Goal: Transaction & Acquisition: Purchase product/service

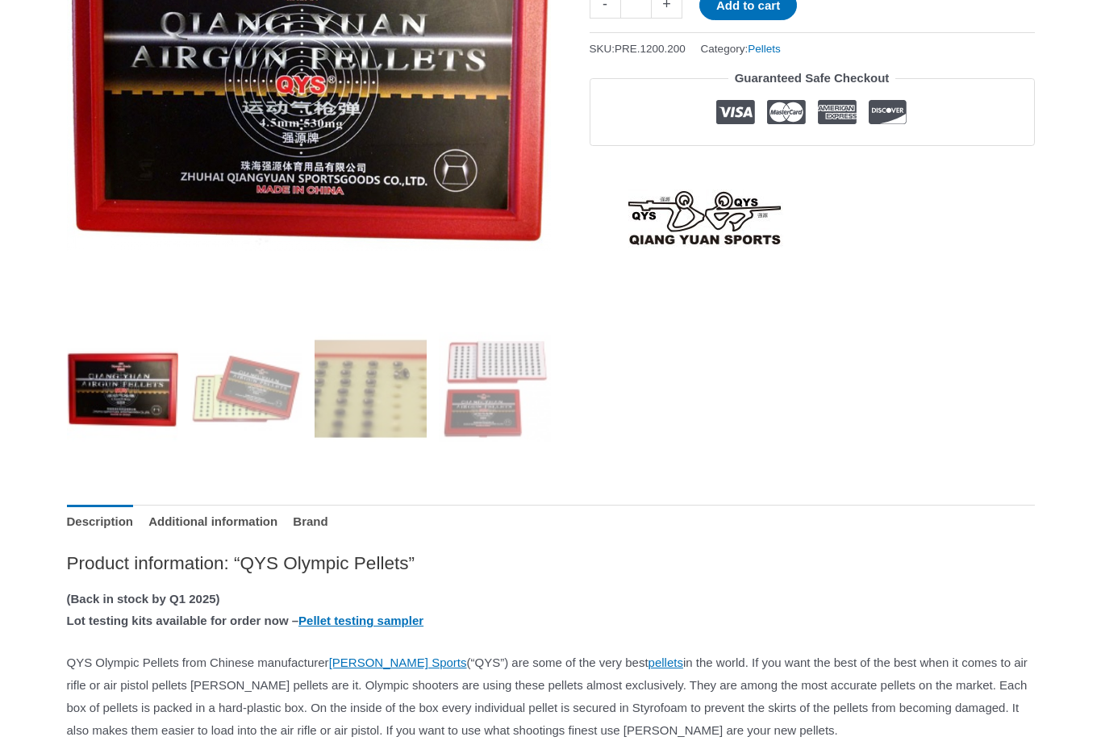
scroll to position [386, 0]
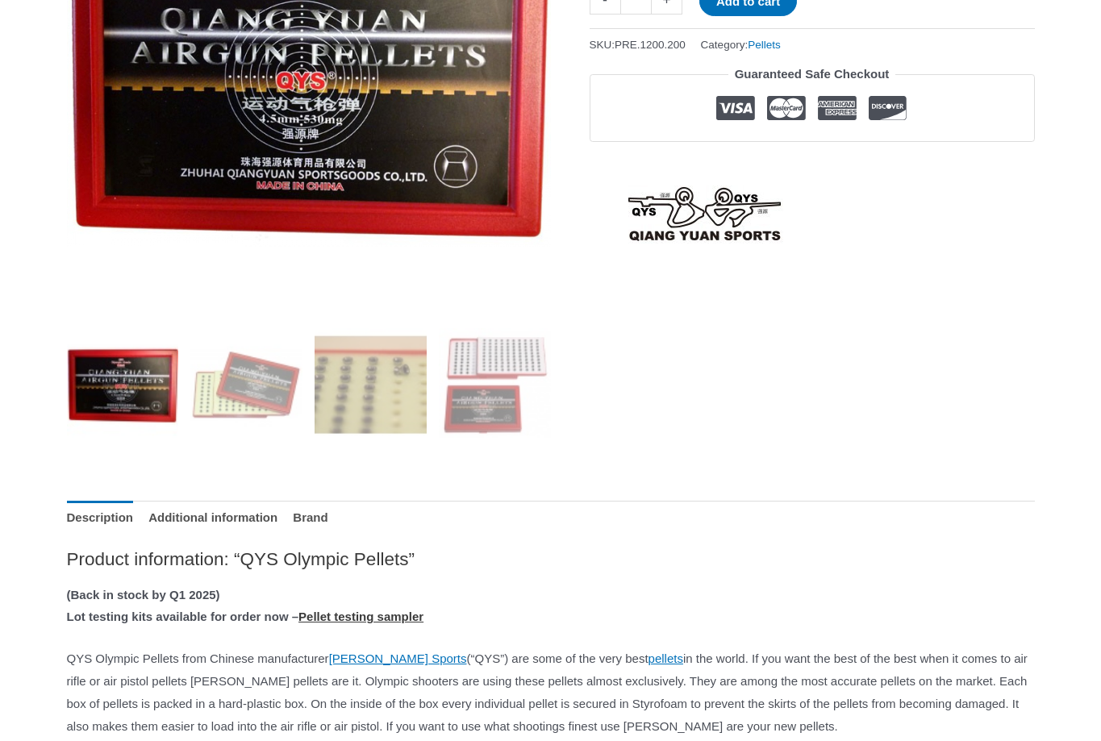
click at [403, 614] on link "Pellet testing sampler" at bounding box center [360, 617] width 125 height 14
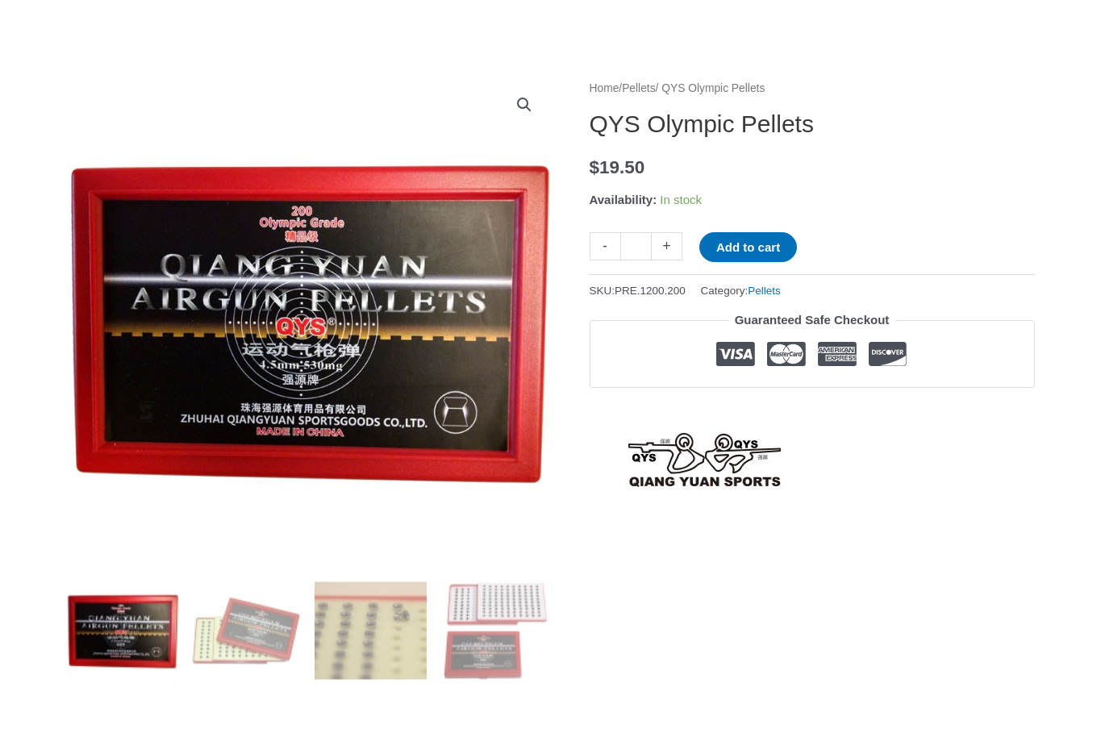
scroll to position [108, 0]
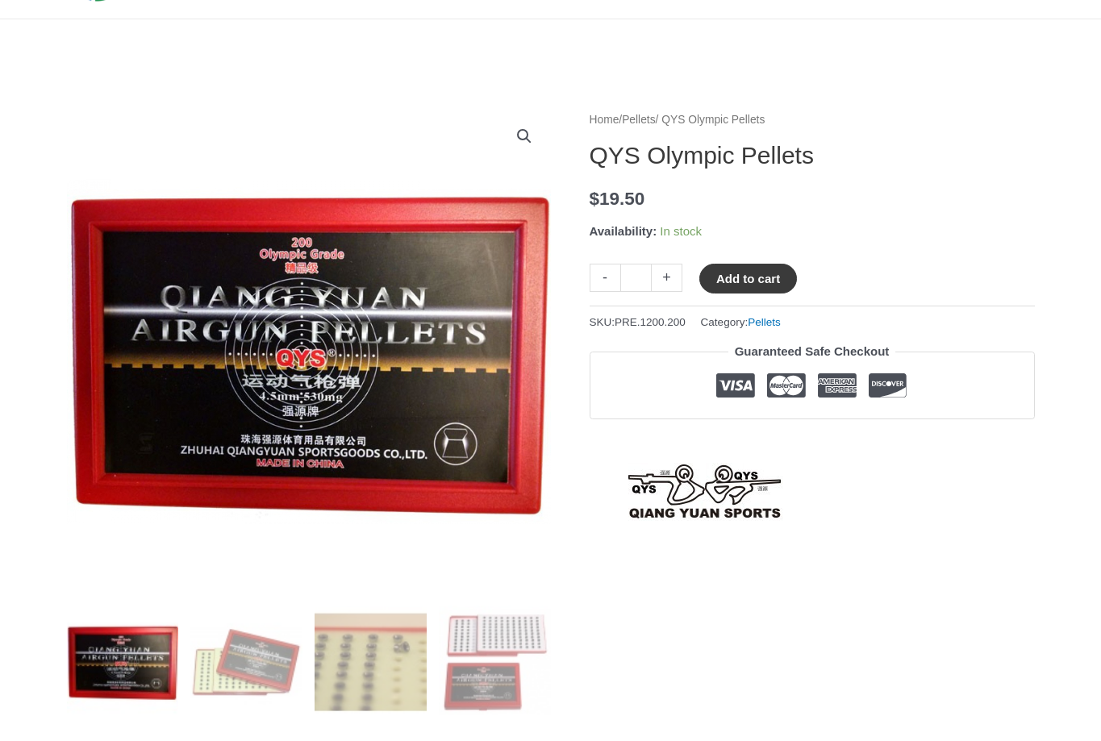
click at [740, 271] on button "Add to cart" at bounding box center [748, 279] width 98 height 30
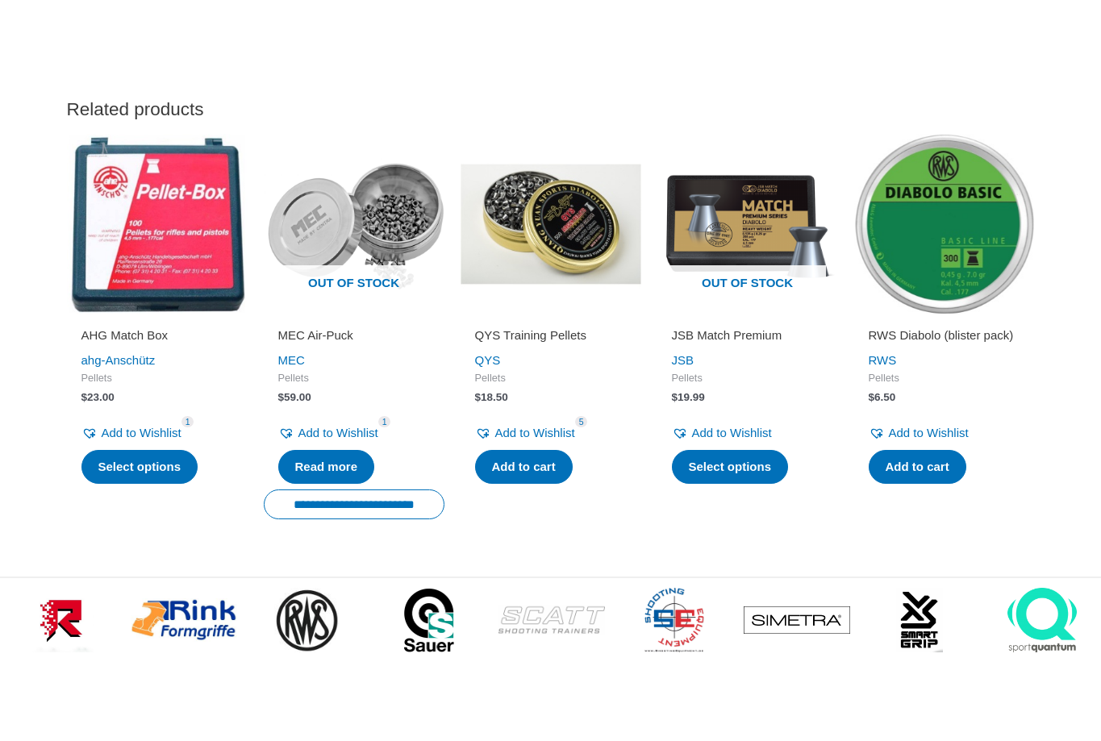
scroll to position [1864, 0]
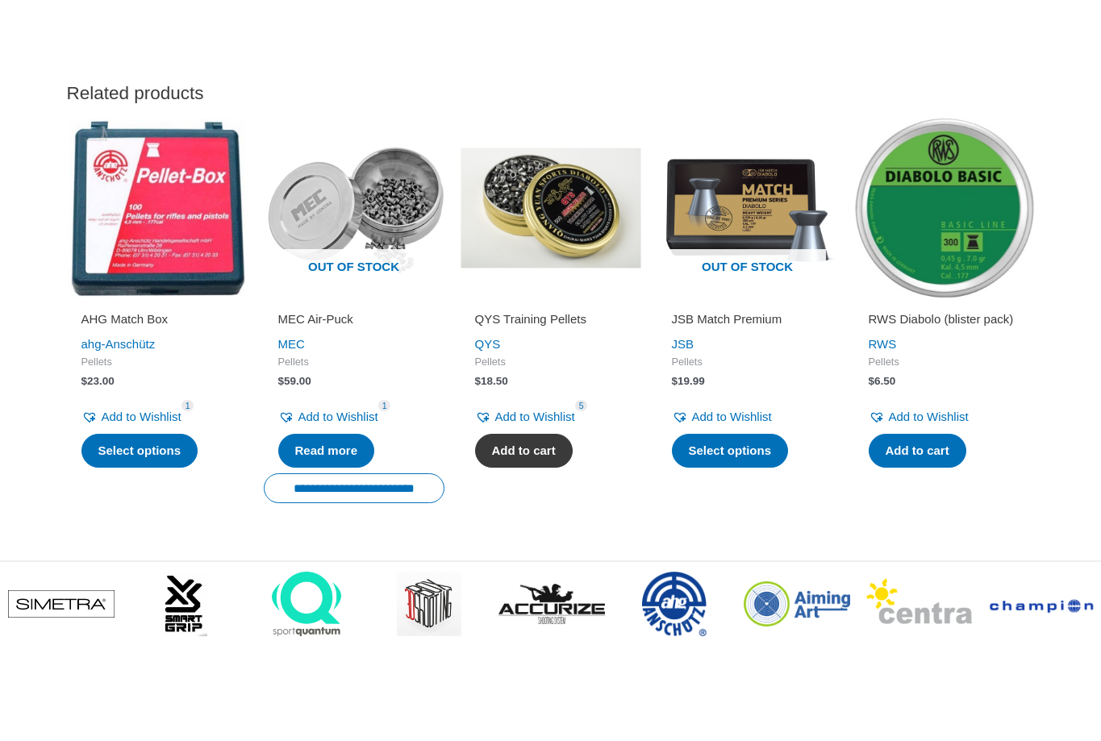
click at [528, 468] on link "Add to cart" at bounding box center [524, 451] width 98 height 34
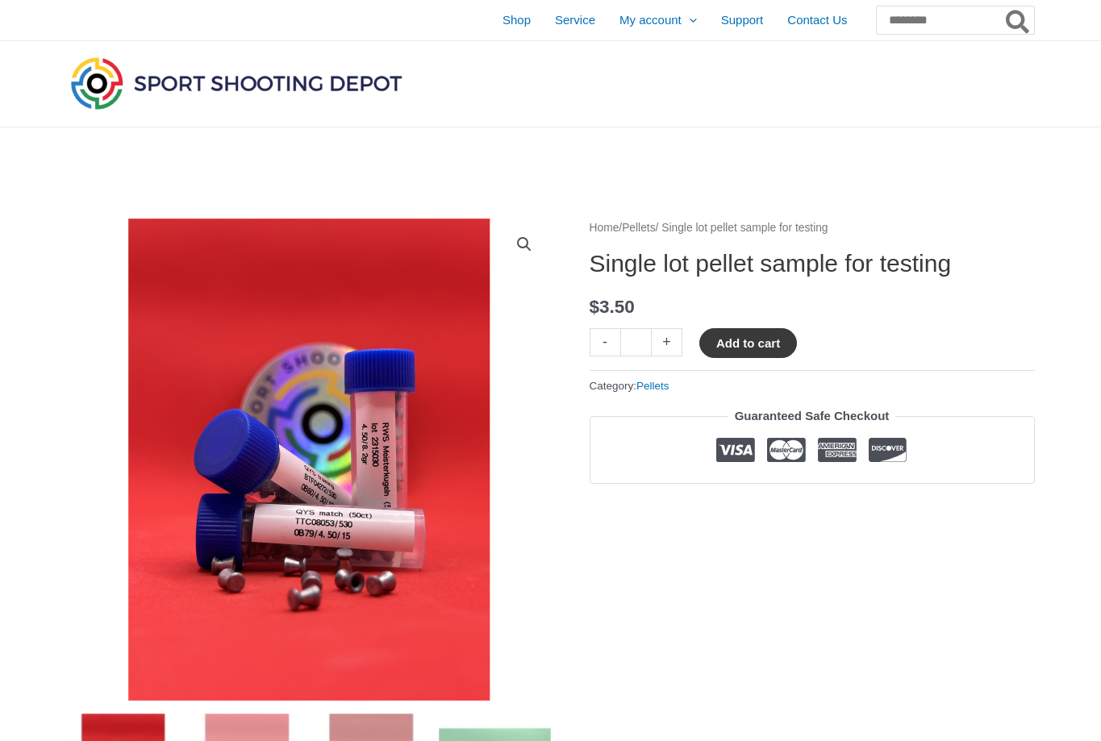
click at [742, 344] on button "Add to cart" at bounding box center [748, 343] width 98 height 30
click at [849, 342] on link "View cart" at bounding box center [844, 341] width 59 height 27
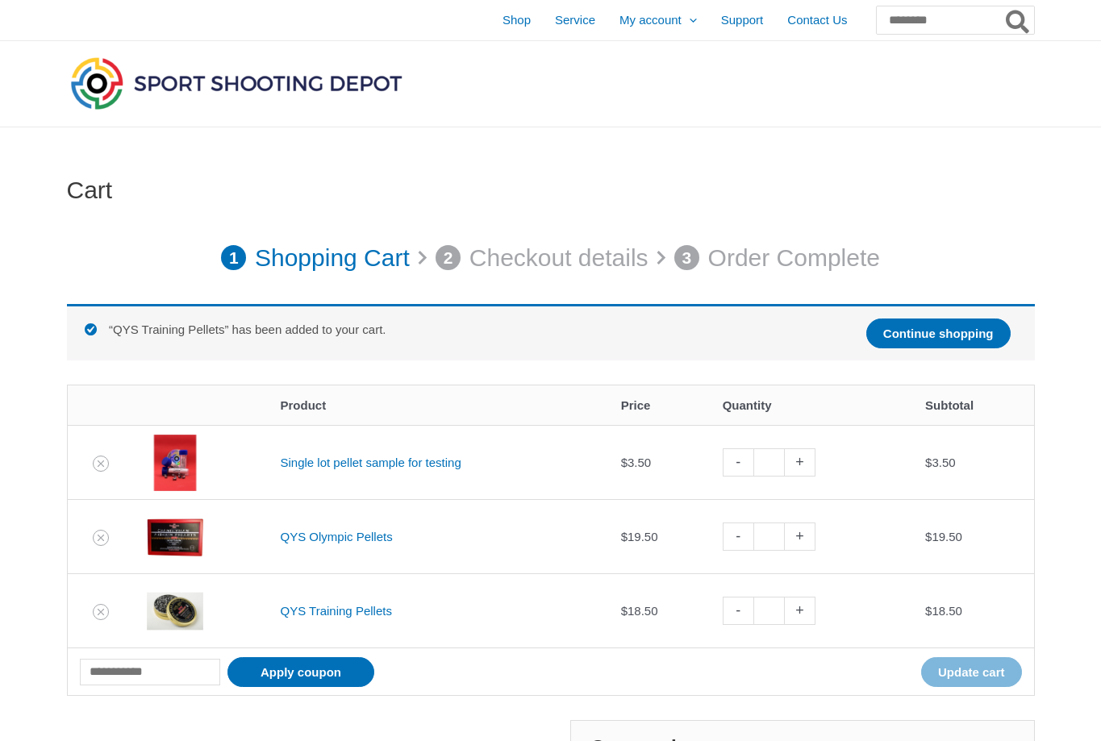
click at [808, 534] on link "+" at bounding box center [800, 537] width 31 height 28
type input "*"
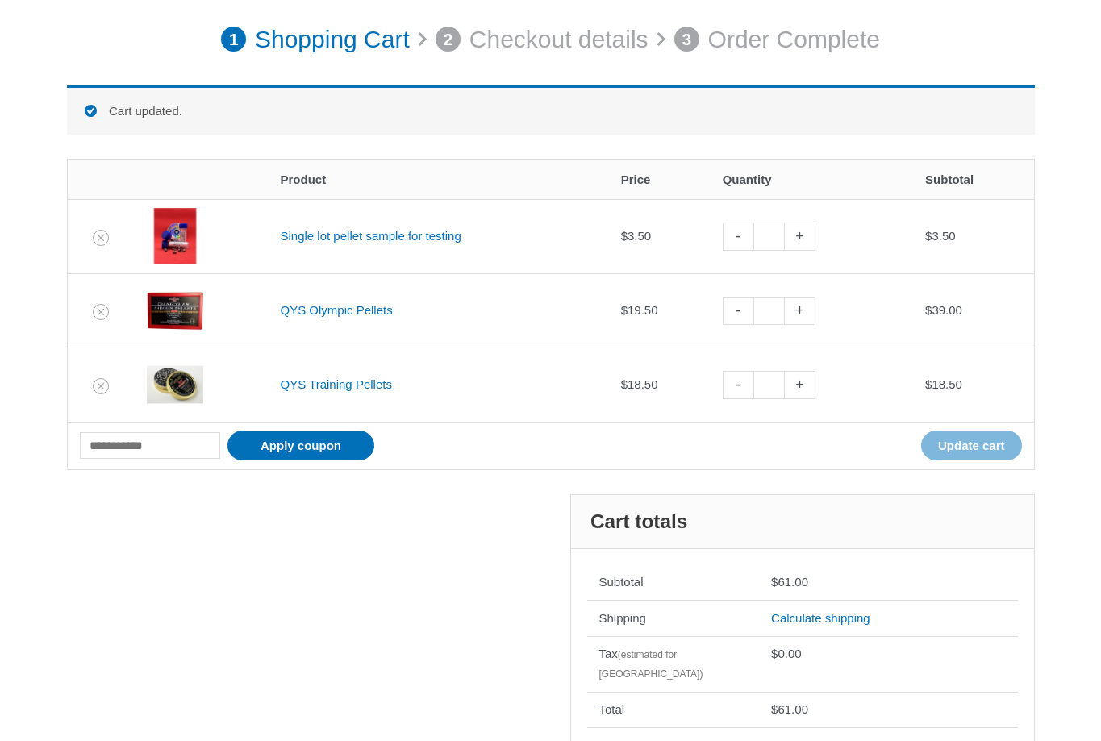
scroll to position [223, 0]
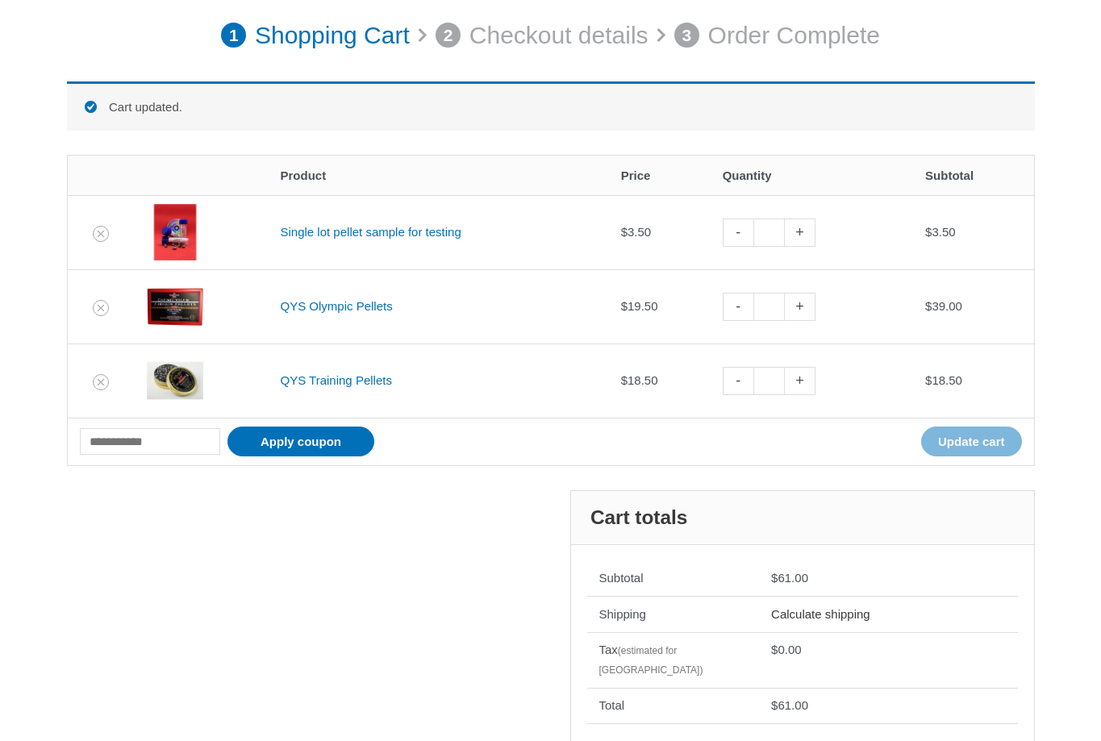
click at [785, 611] on link "Calculate shipping" at bounding box center [820, 614] width 99 height 14
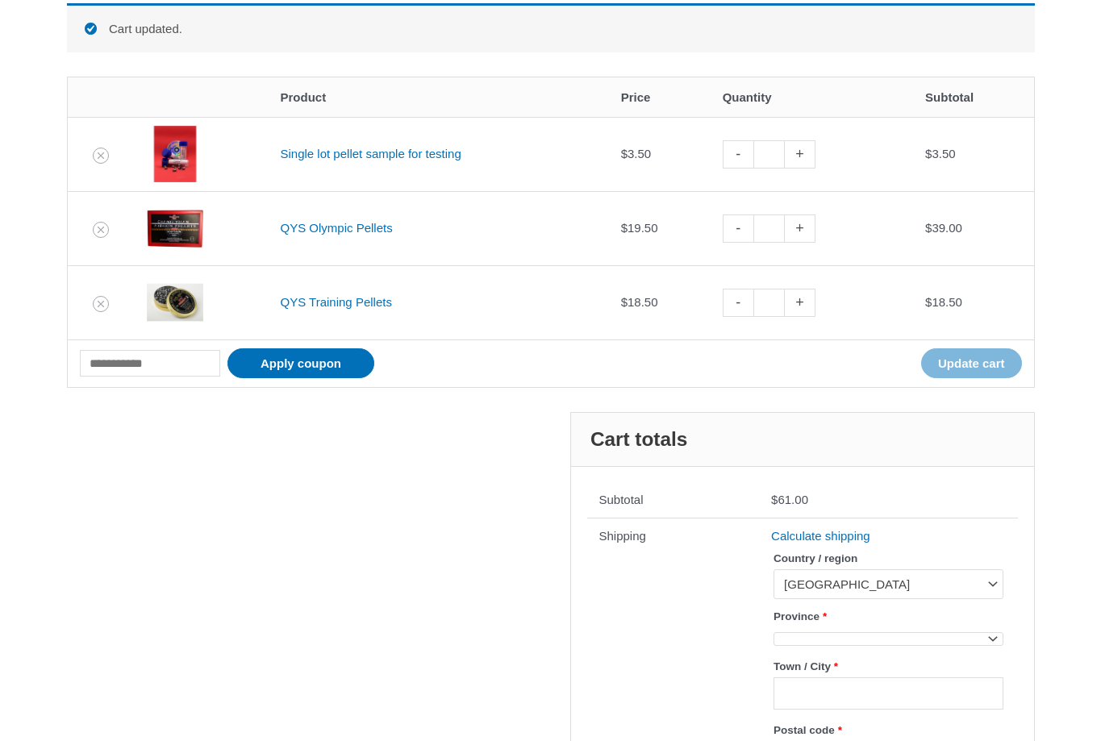
scroll to position [307, 0]
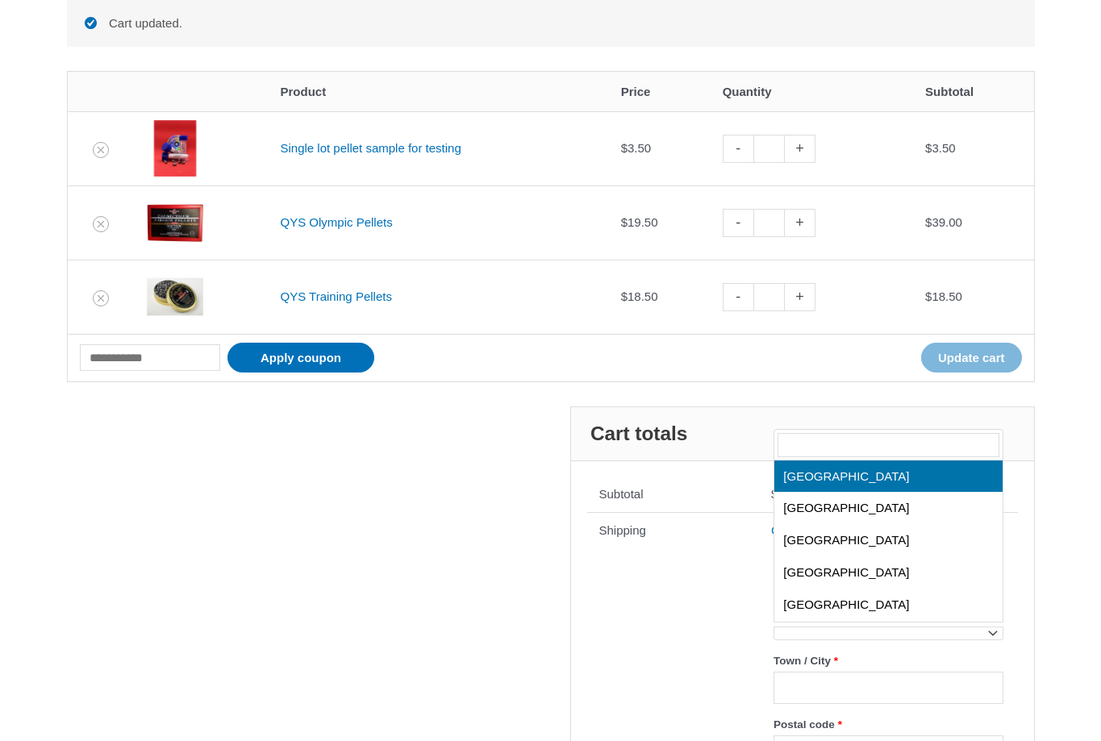
click at [807, 629] on span at bounding box center [888, 634] width 229 height 14
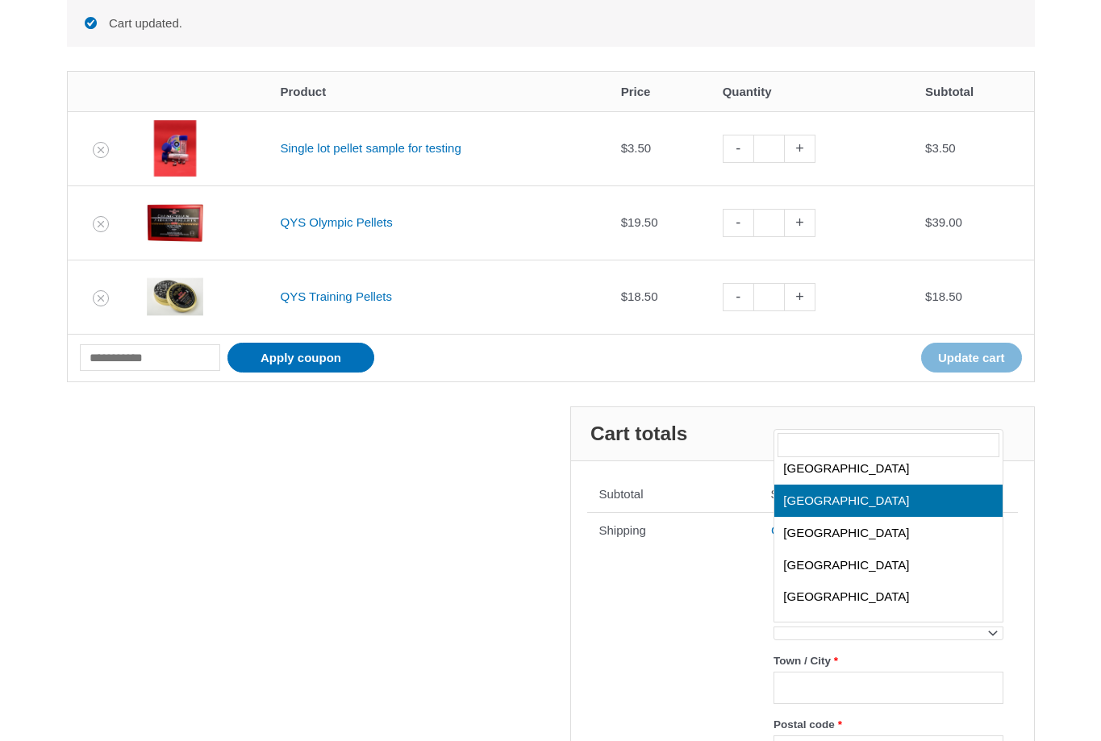
scroll to position [117, 0]
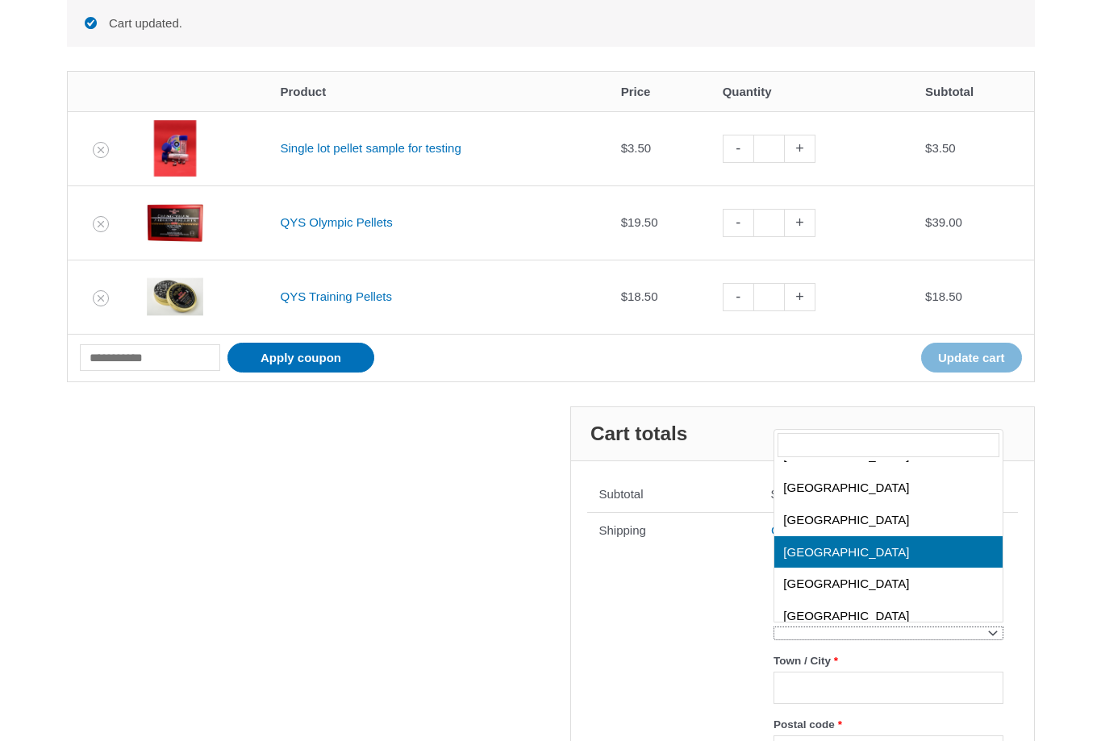
select select "**"
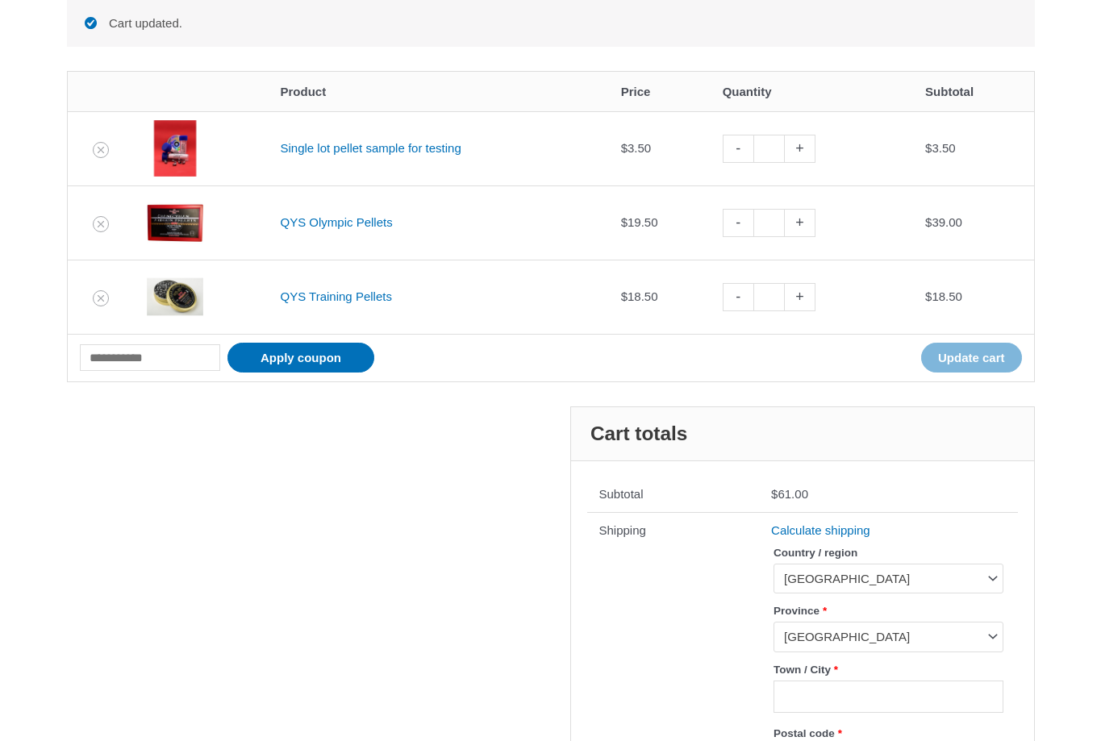
click at [725, 677] on th "Shipping" at bounding box center [673, 676] width 173 height 328
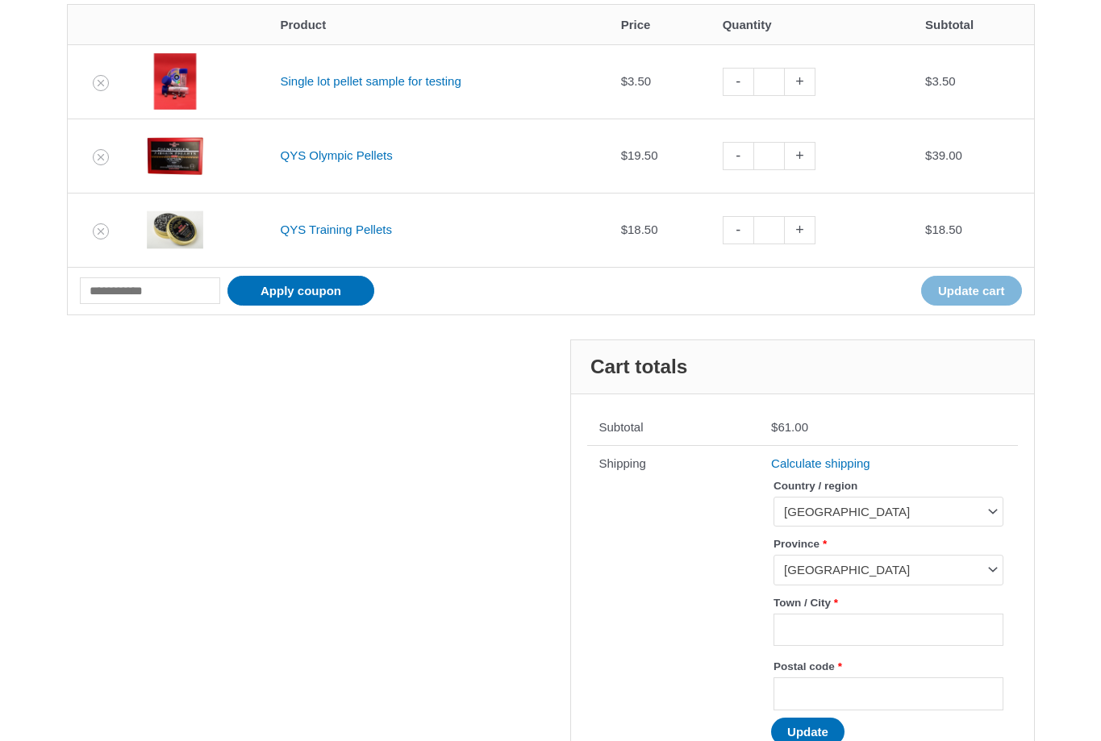
scroll to position [375, 0]
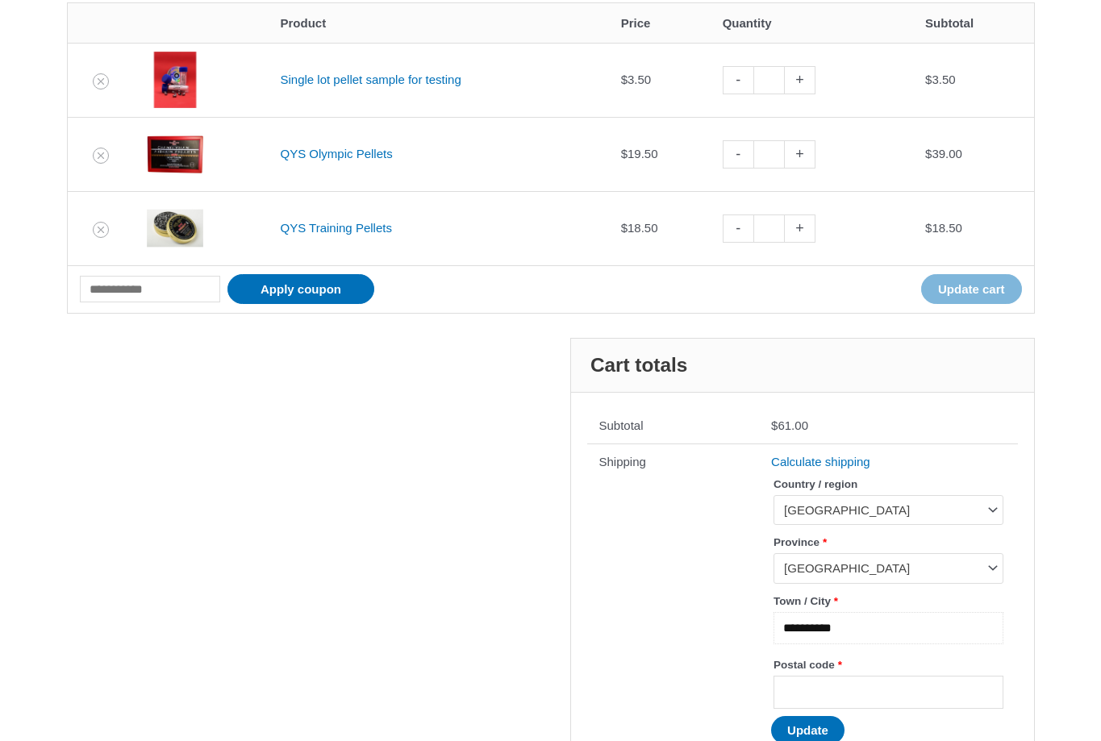
type input "**********"
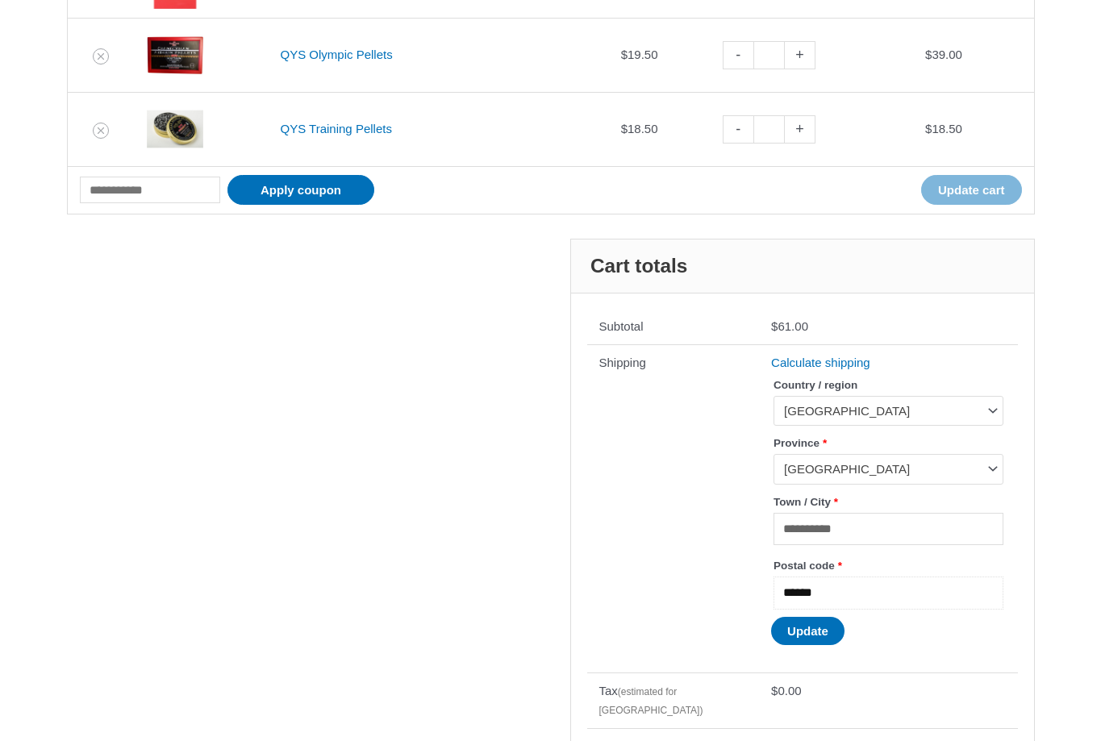
scroll to position [482, 0]
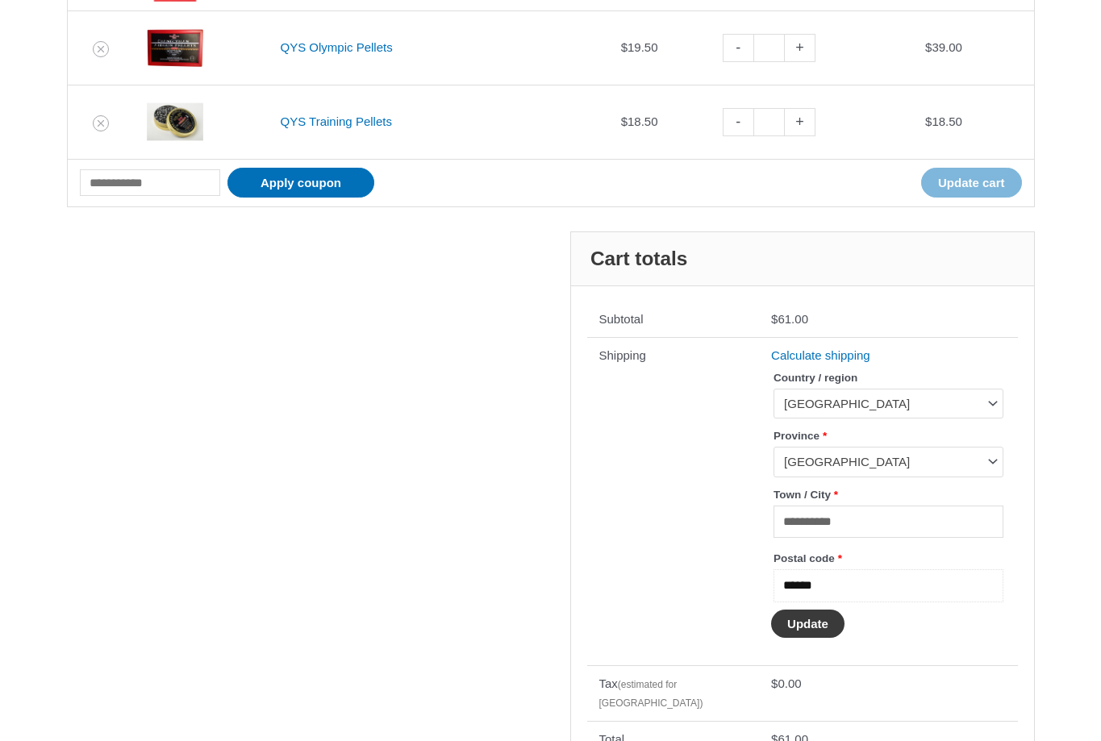
type input "******"
click at [807, 622] on button "Update" at bounding box center [807, 624] width 73 height 28
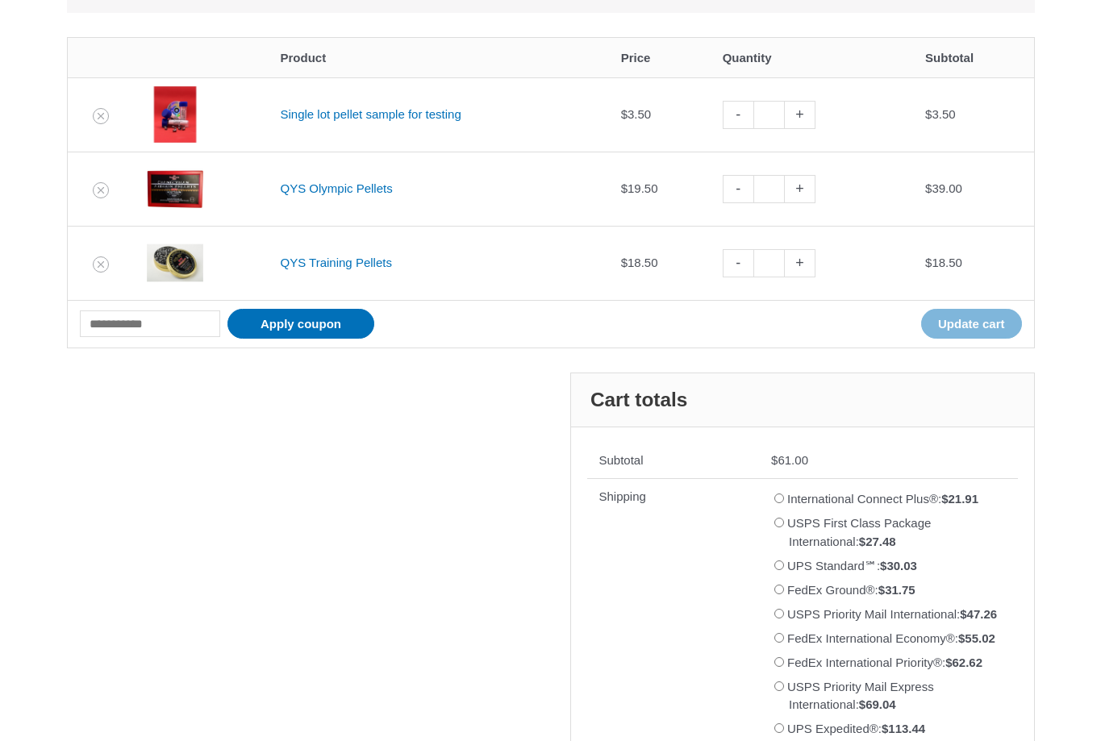
scroll to position [320, 0]
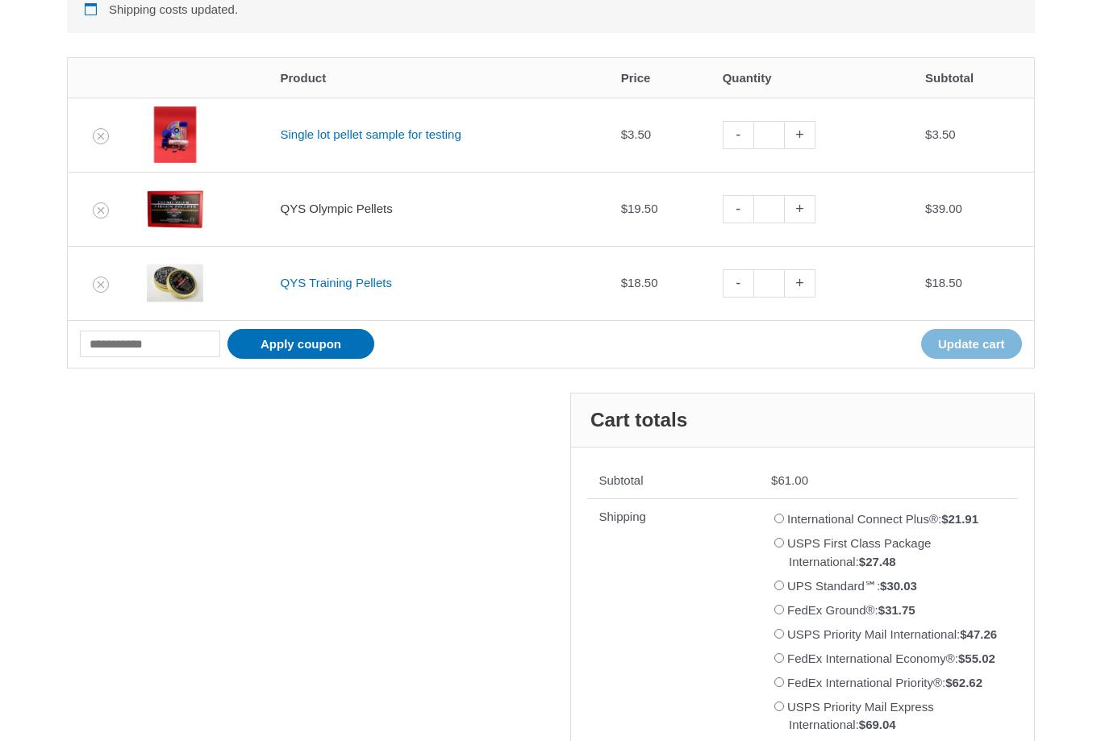
click at [322, 205] on link "QYS Olympic Pellets" at bounding box center [337, 209] width 112 height 14
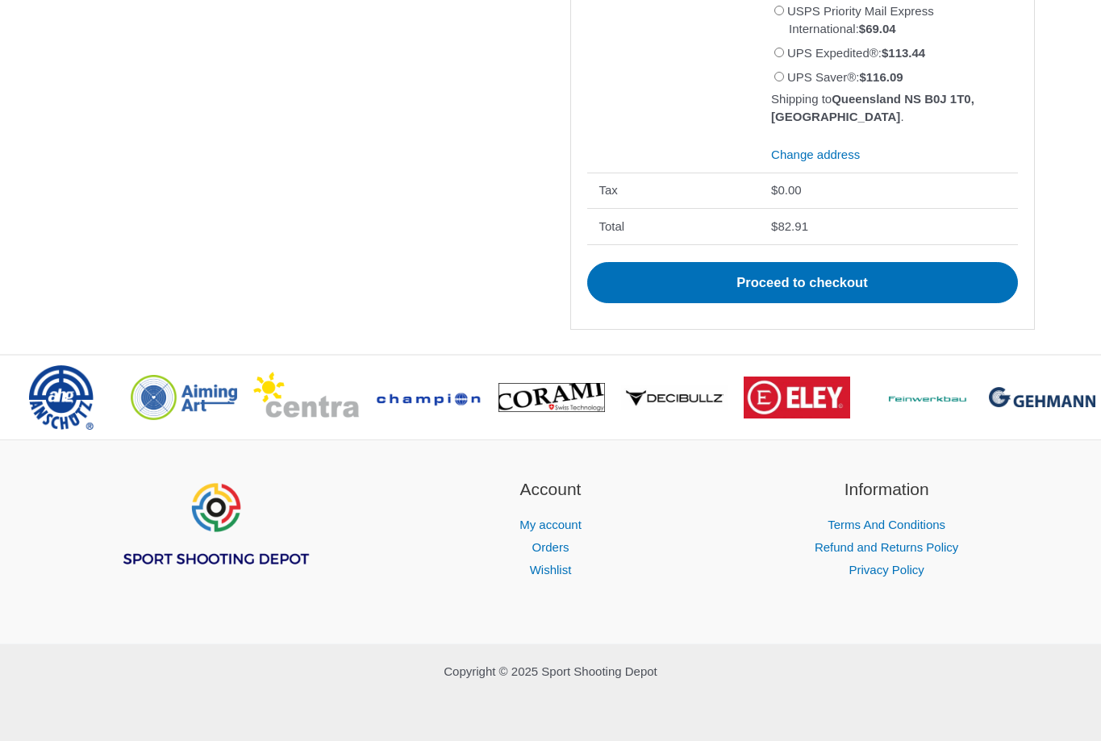
scroll to position [1077, 0]
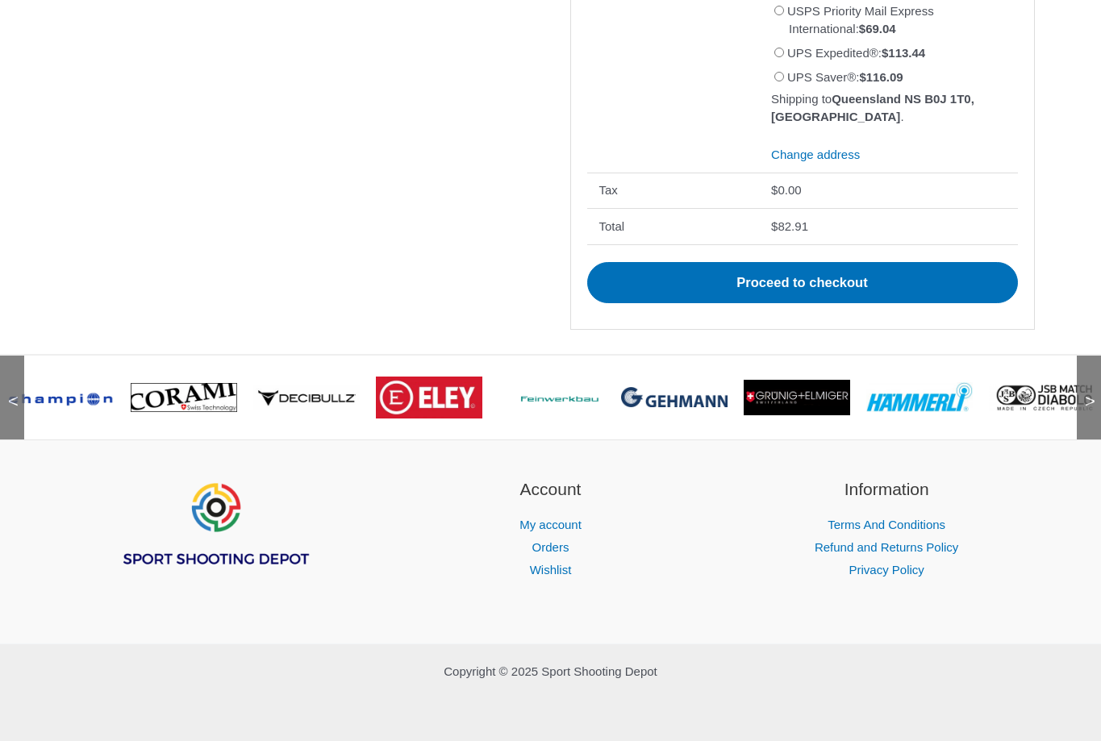
click at [445, 398] on img at bounding box center [429, 397] width 106 height 41
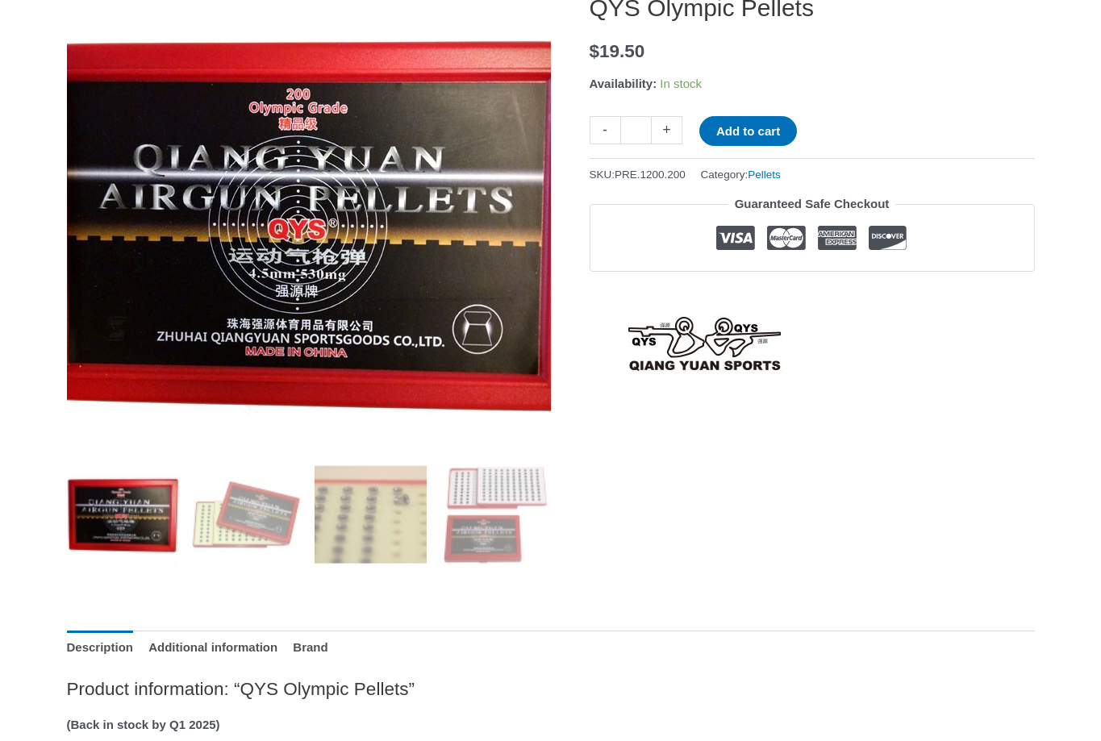
scroll to position [257, 0]
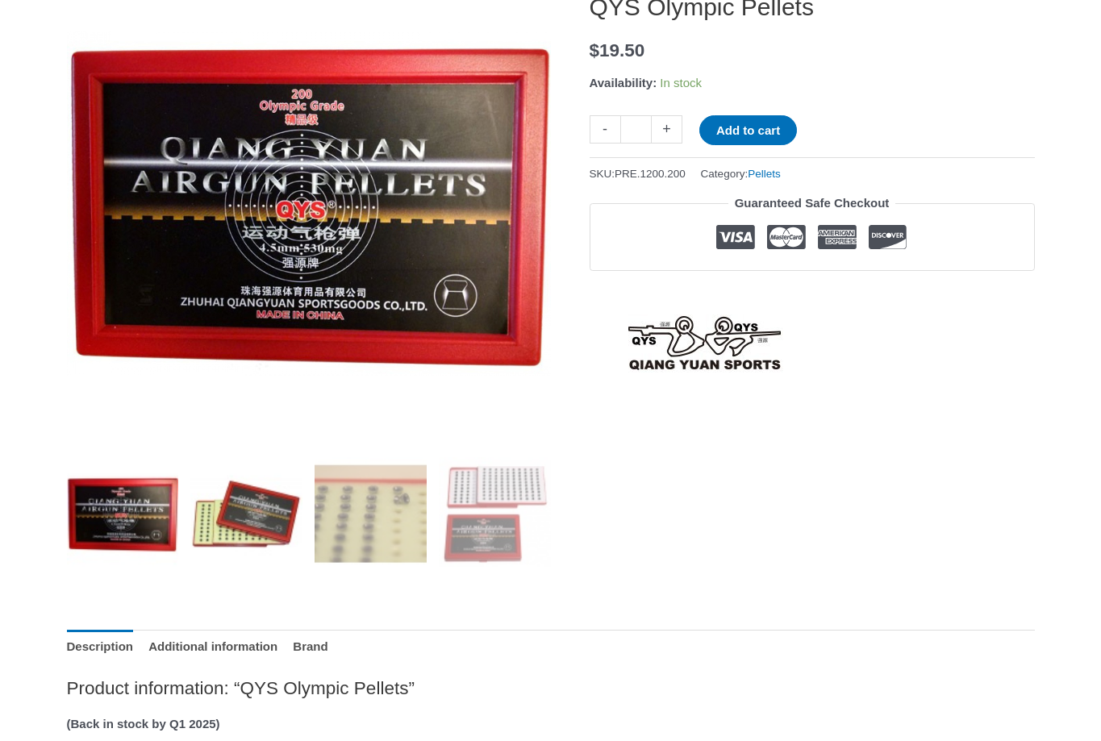
click at [253, 511] on img at bounding box center [246, 513] width 112 height 112
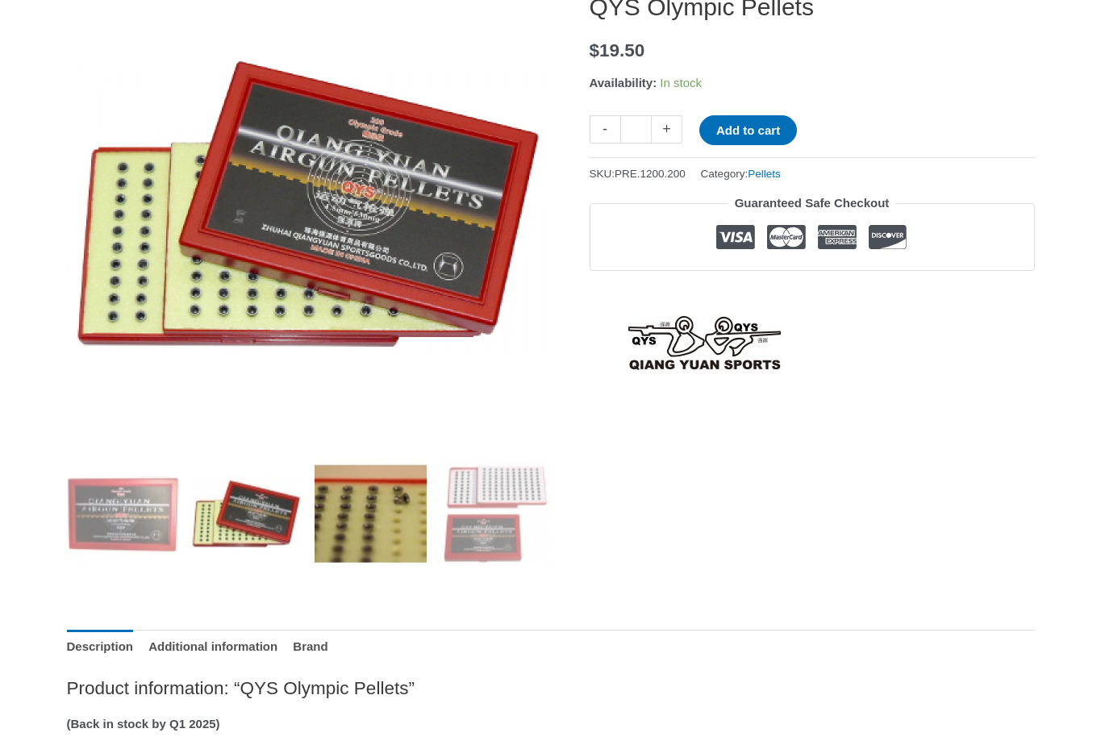
click at [382, 532] on img at bounding box center [371, 513] width 112 height 112
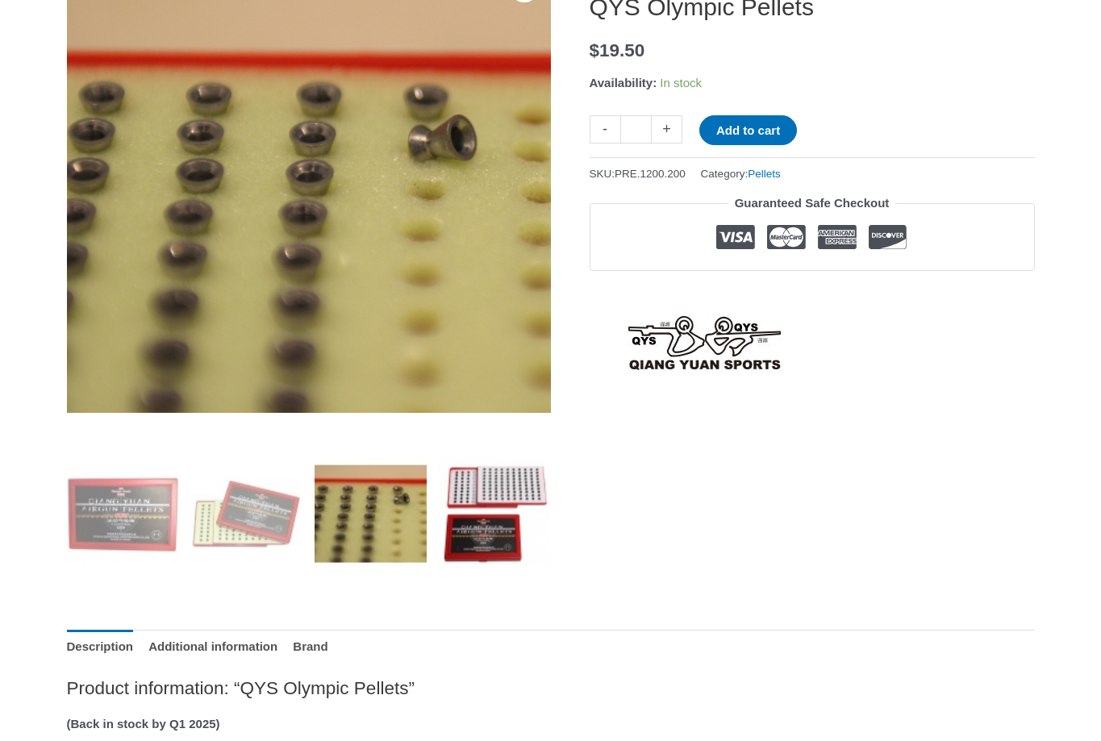
click at [469, 540] on img at bounding box center [495, 513] width 112 height 112
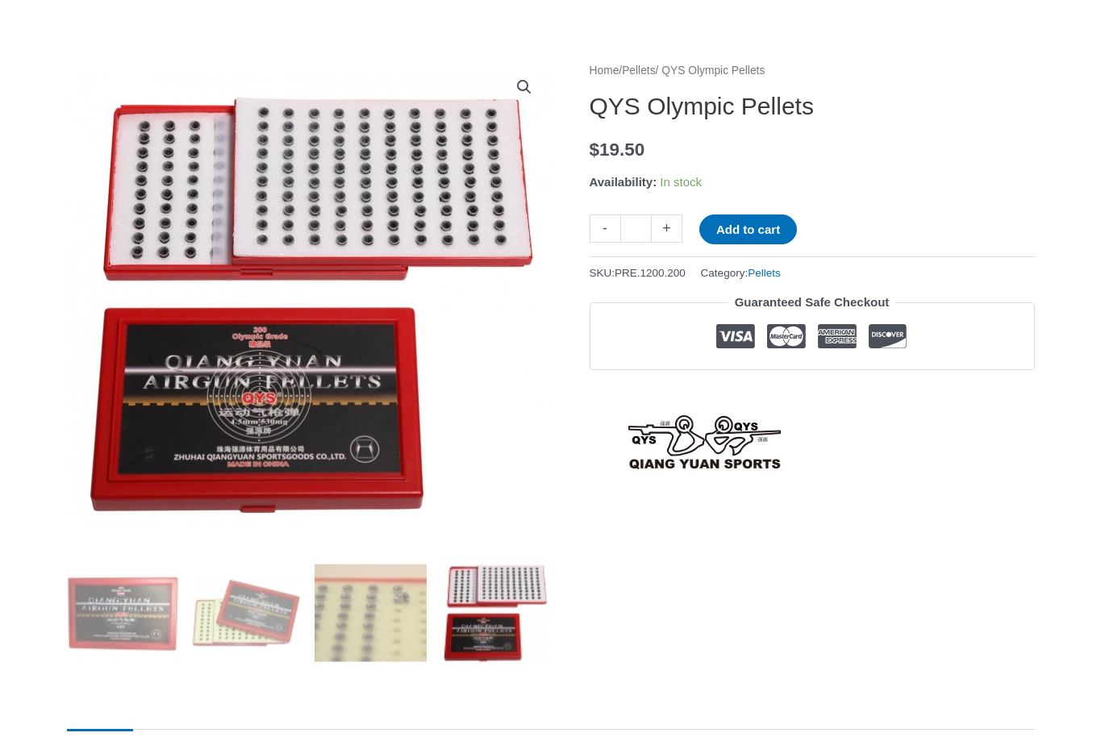
scroll to position [156, 0]
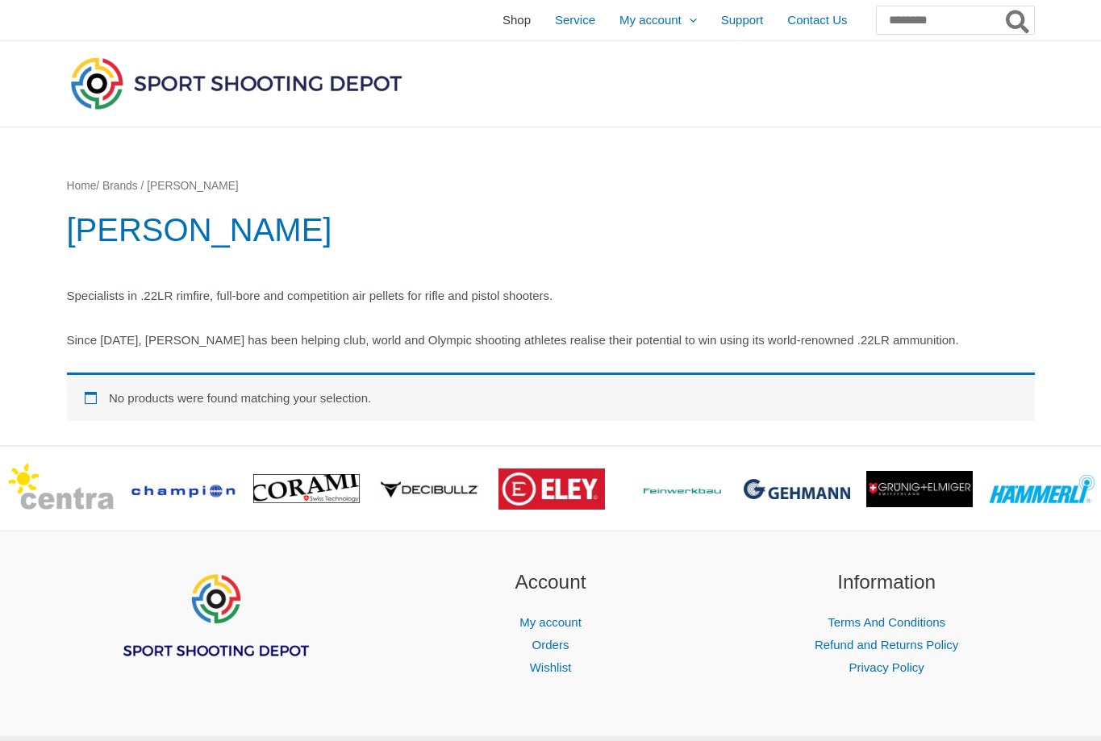
click at [503, 21] on span "Shop" at bounding box center [517, 20] width 28 height 40
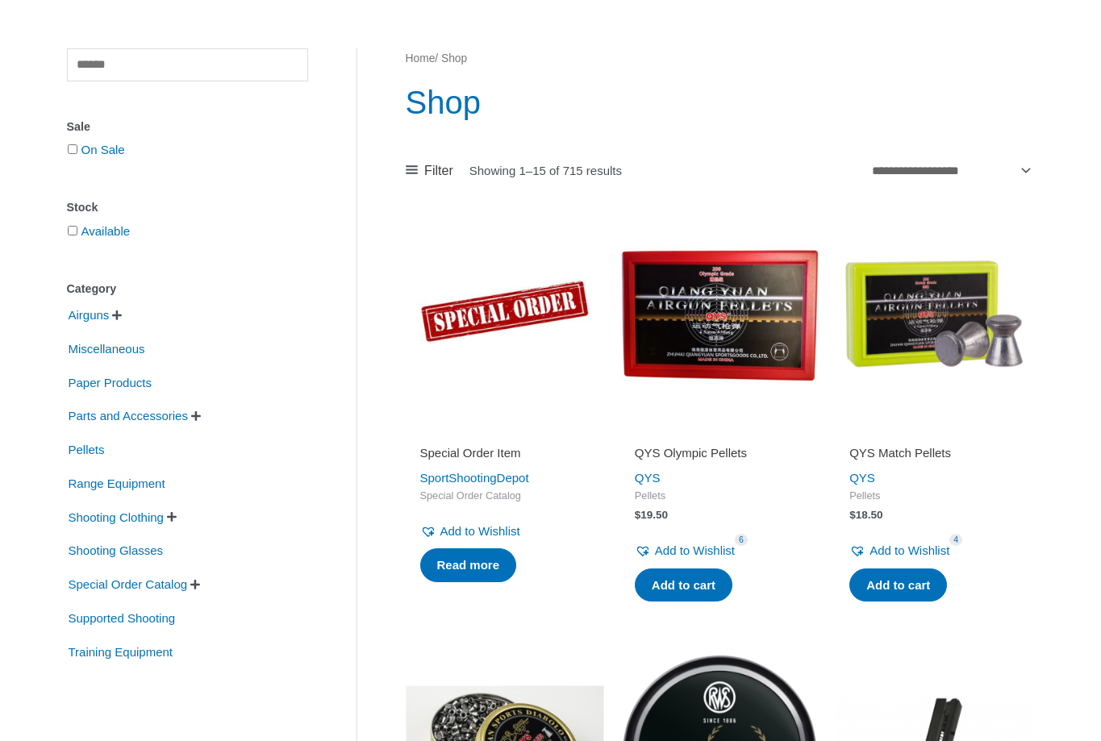
scroll to position [131, 0]
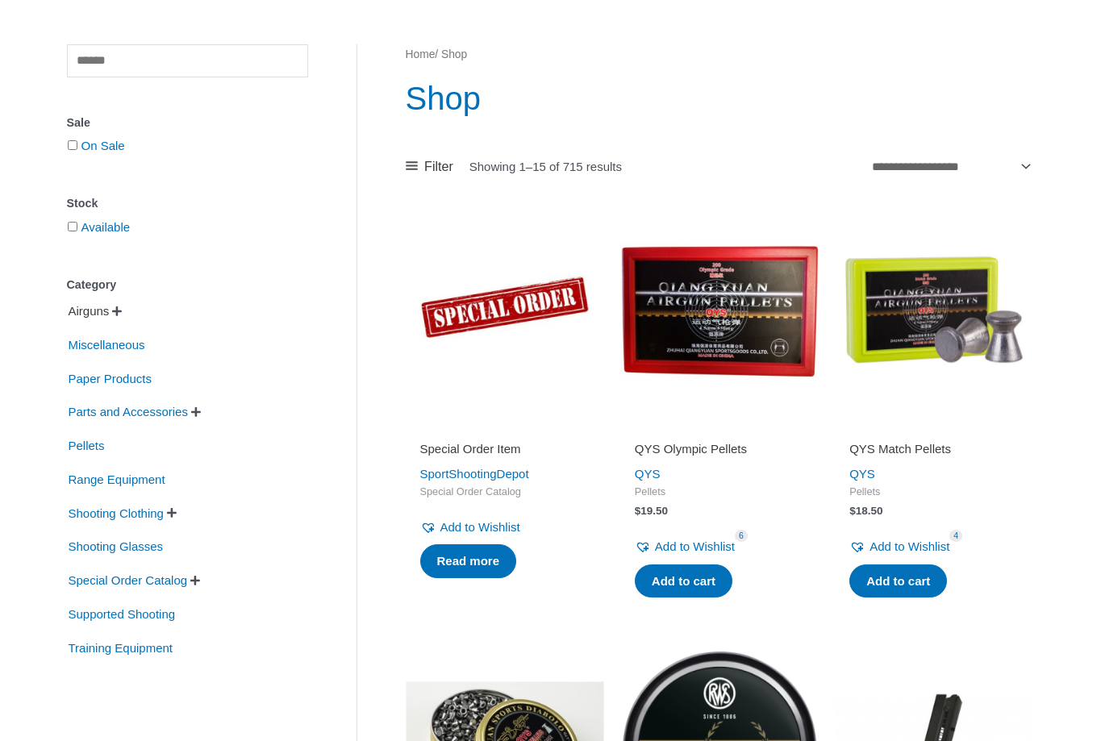
click at [89, 310] on span "Airguns" at bounding box center [89, 311] width 44 height 27
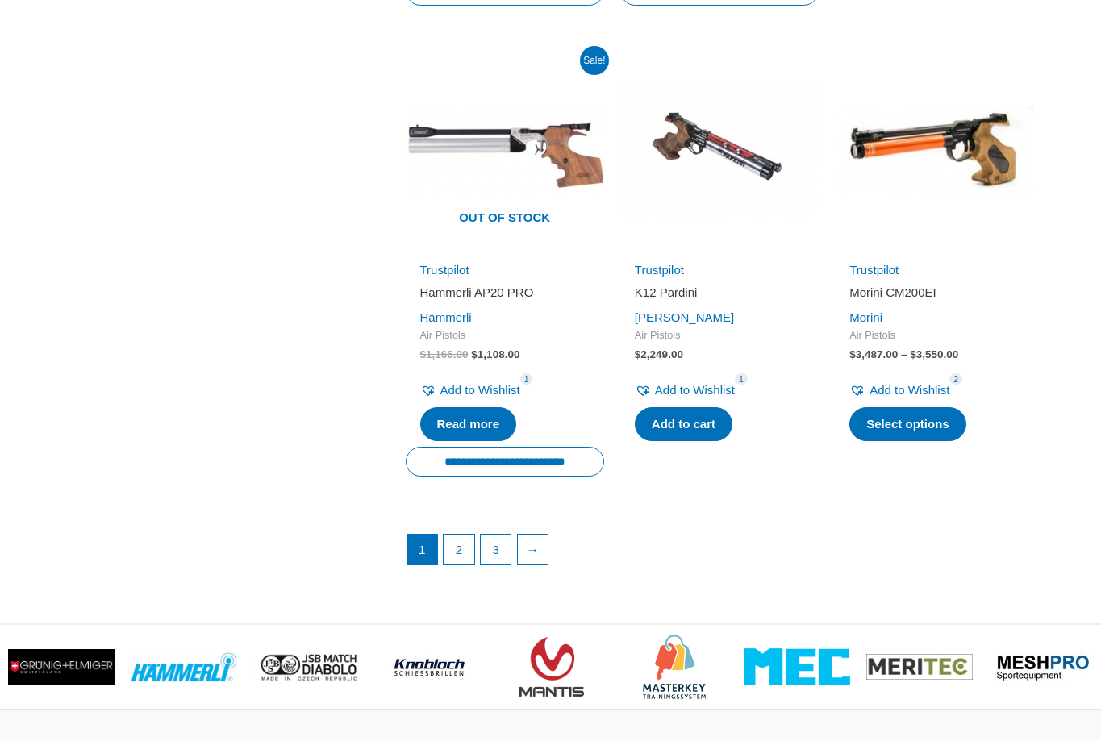
scroll to position [2163, 0]
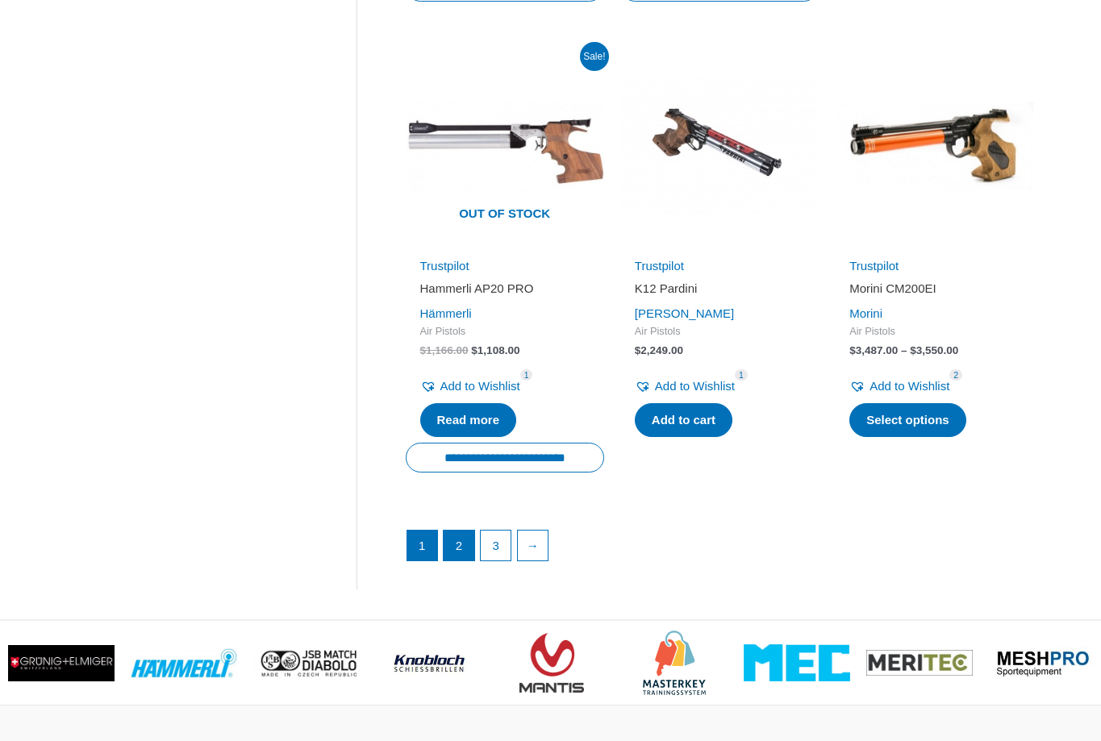
click at [459, 531] on link "2" at bounding box center [459, 546] width 31 height 31
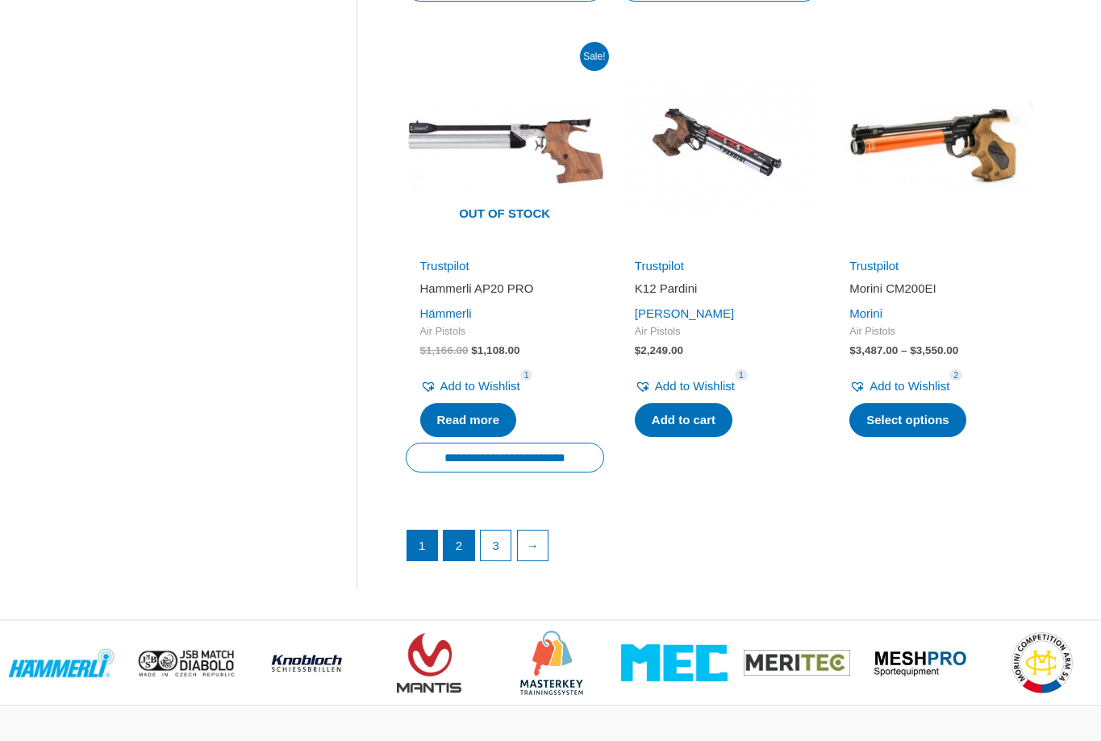
scroll to position [131, 0]
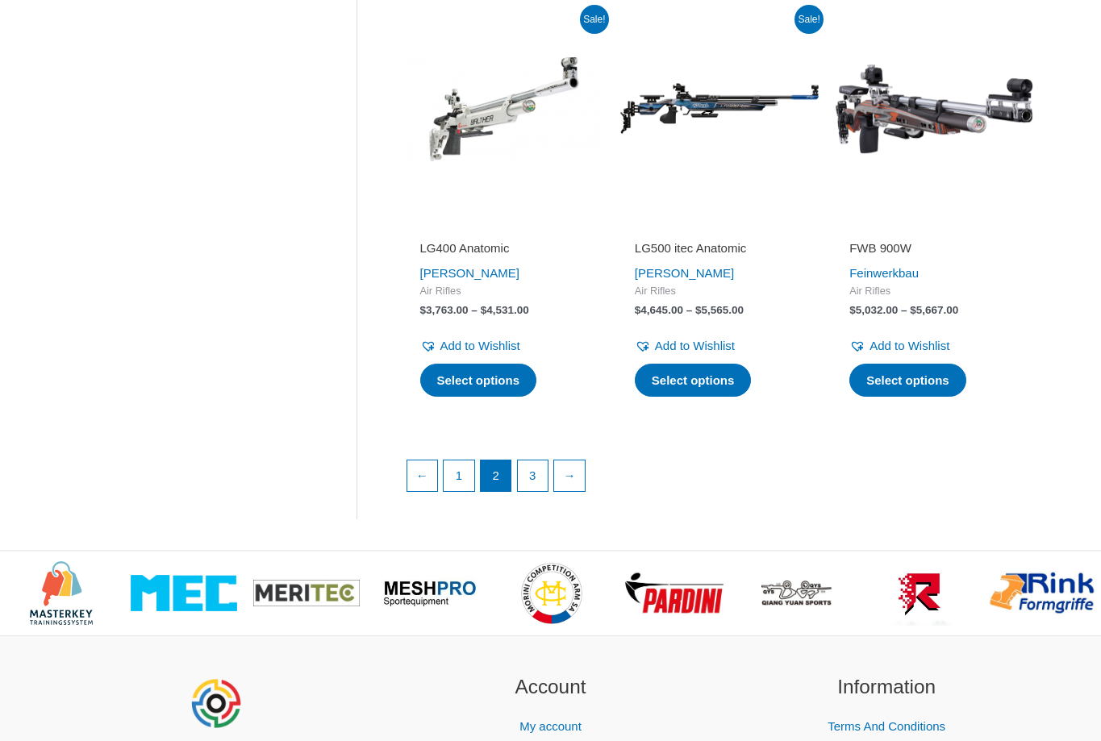
scroll to position [2179, 0]
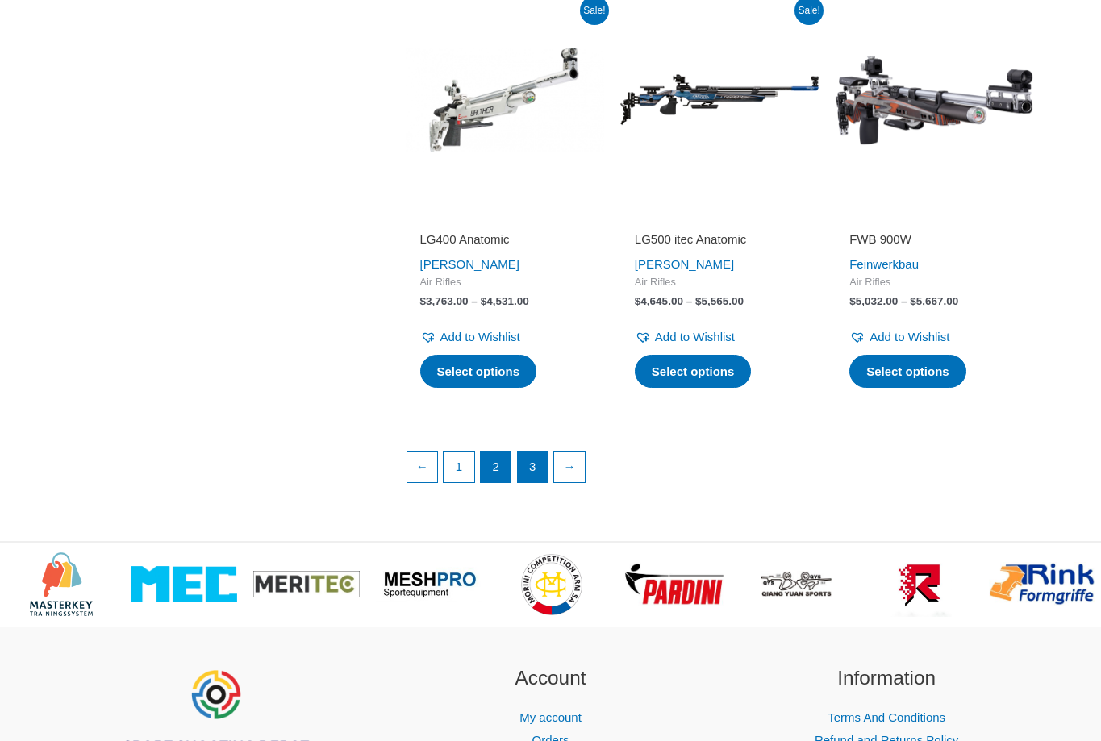
click at [532, 452] on link "3" at bounding box center [533, 467] width 31 height 31
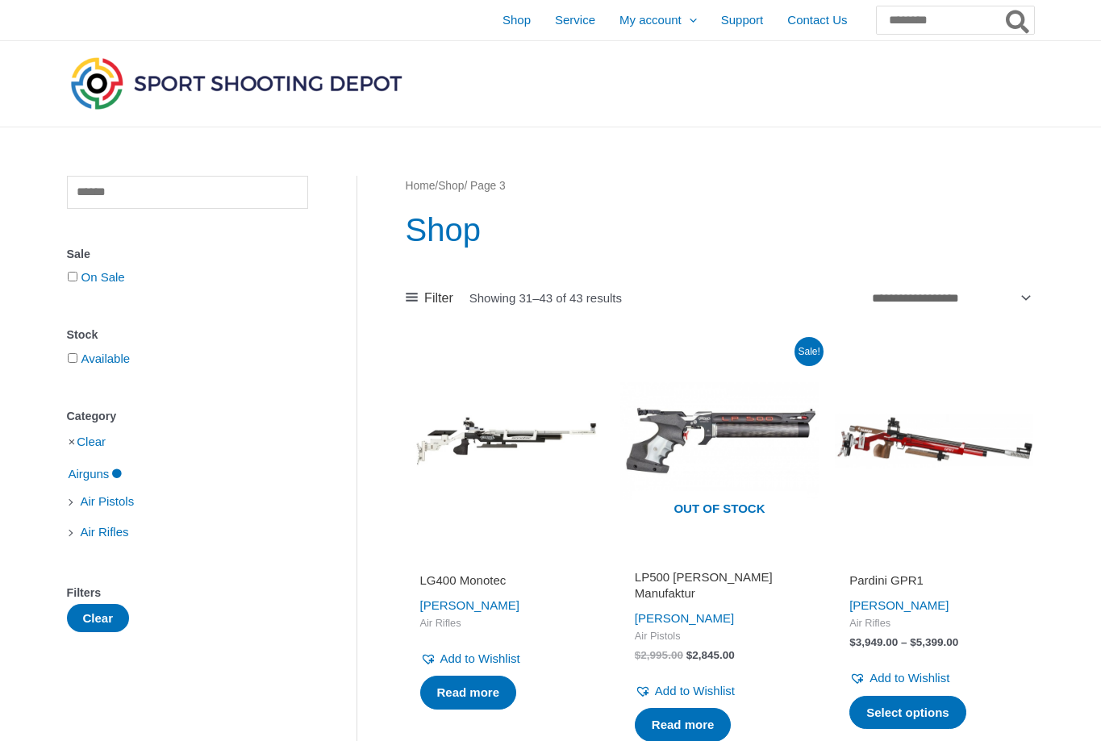
click at [218, 418] on div "Category" at bounding box center [187, 416] width 241 height 23
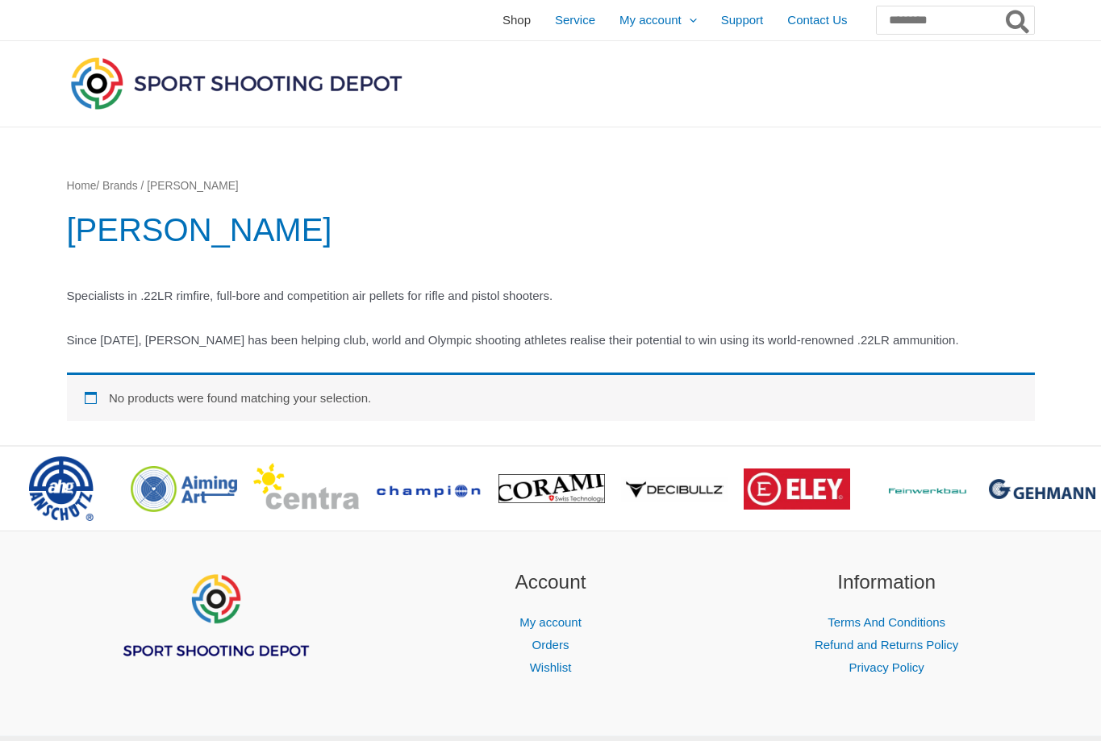
click at [503, 19] on span "Shop" at bounding box center [517, 20] width 28 height 40
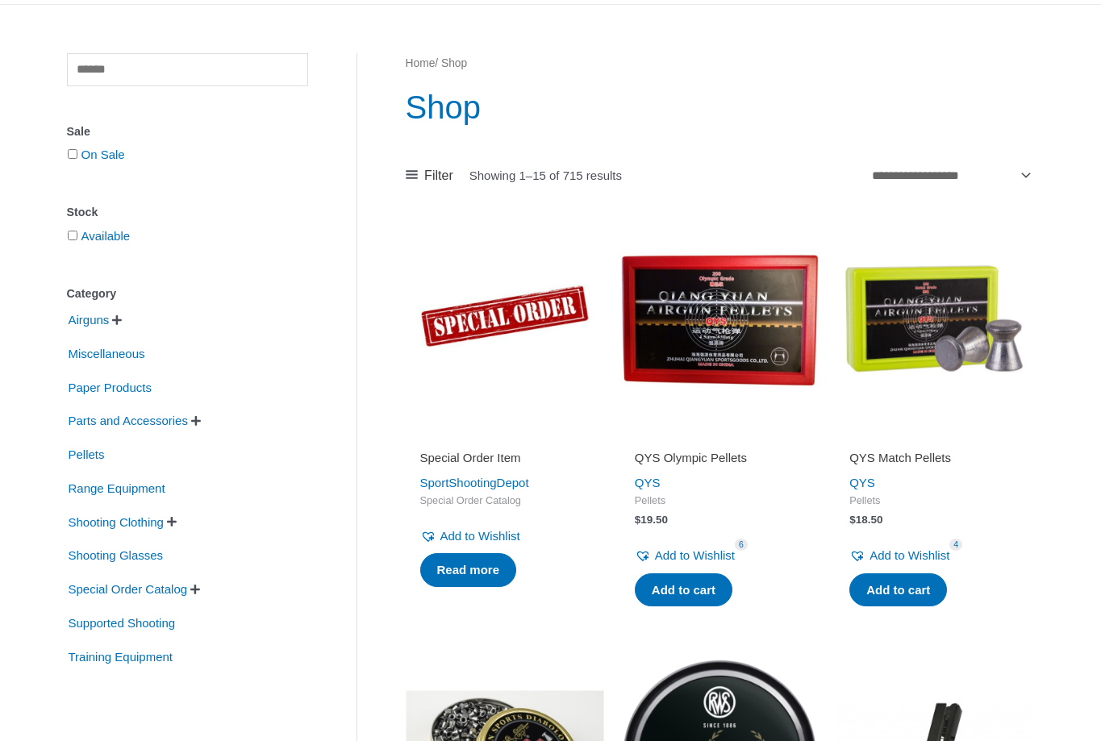
scroll to position [126, 0]
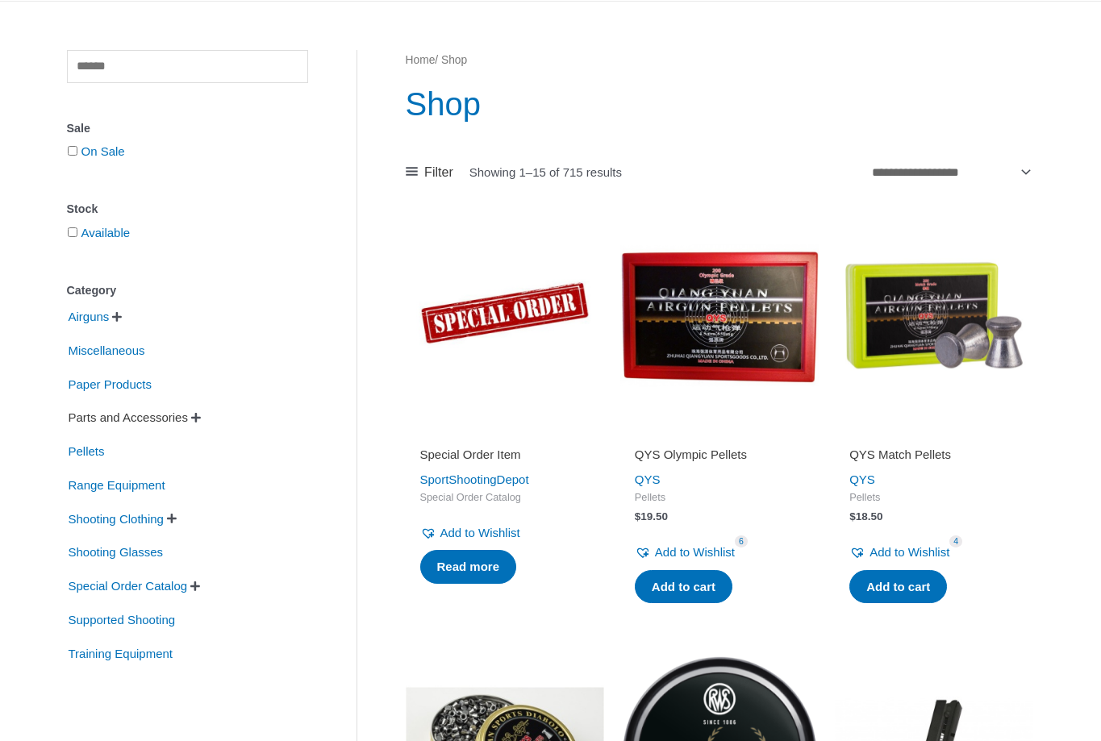
click at [141, 416] on span "Parts and Accessories" at bounding box center [128, 417] width 123 height 27
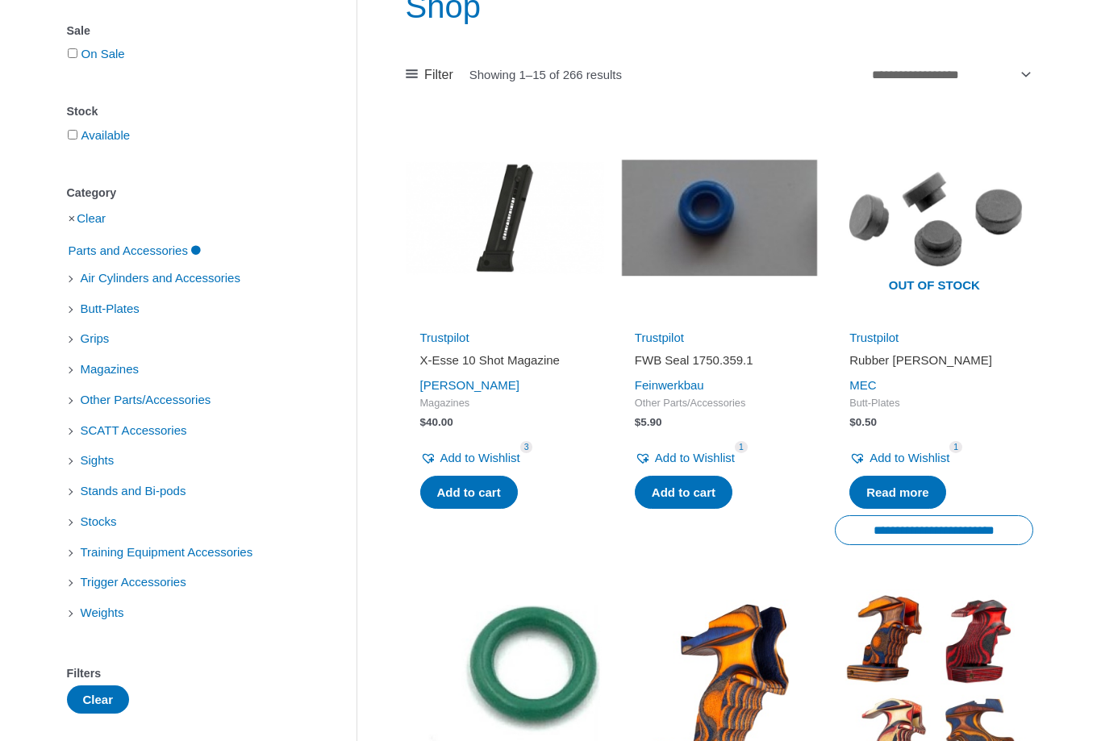
scroll to position [226, 0]
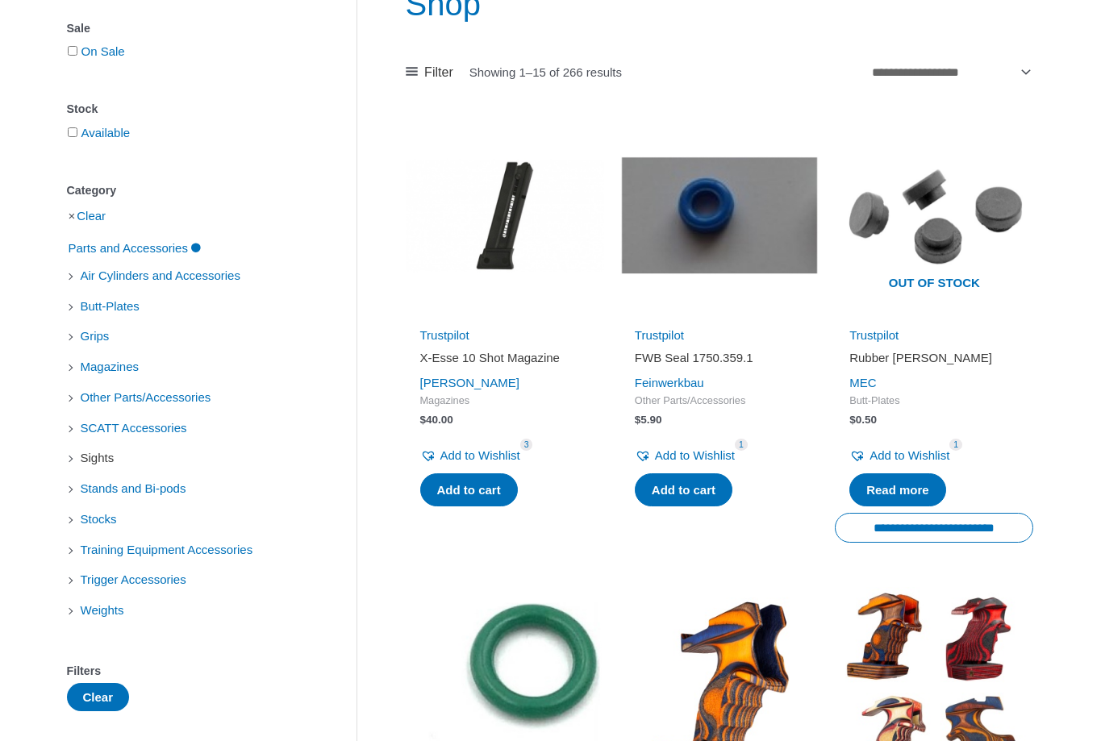
click at [94, 458] on span "Sights" at bounding box center [97, 457] width 37 height 27
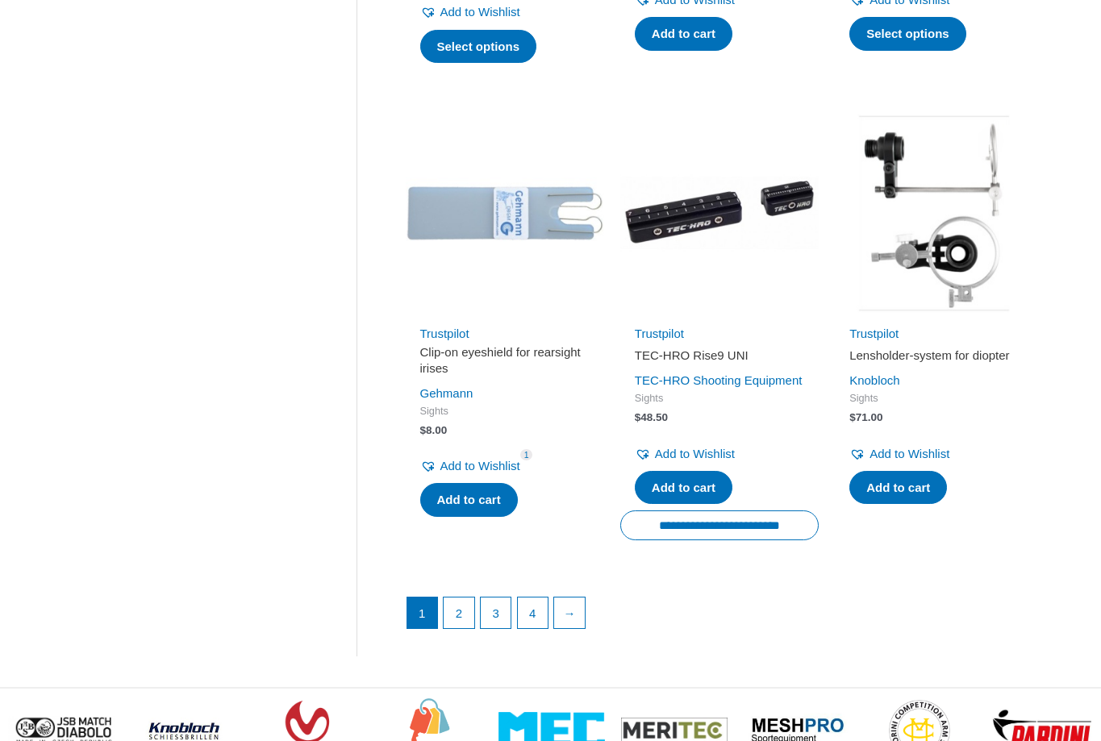
scroll to position [2052, 0]
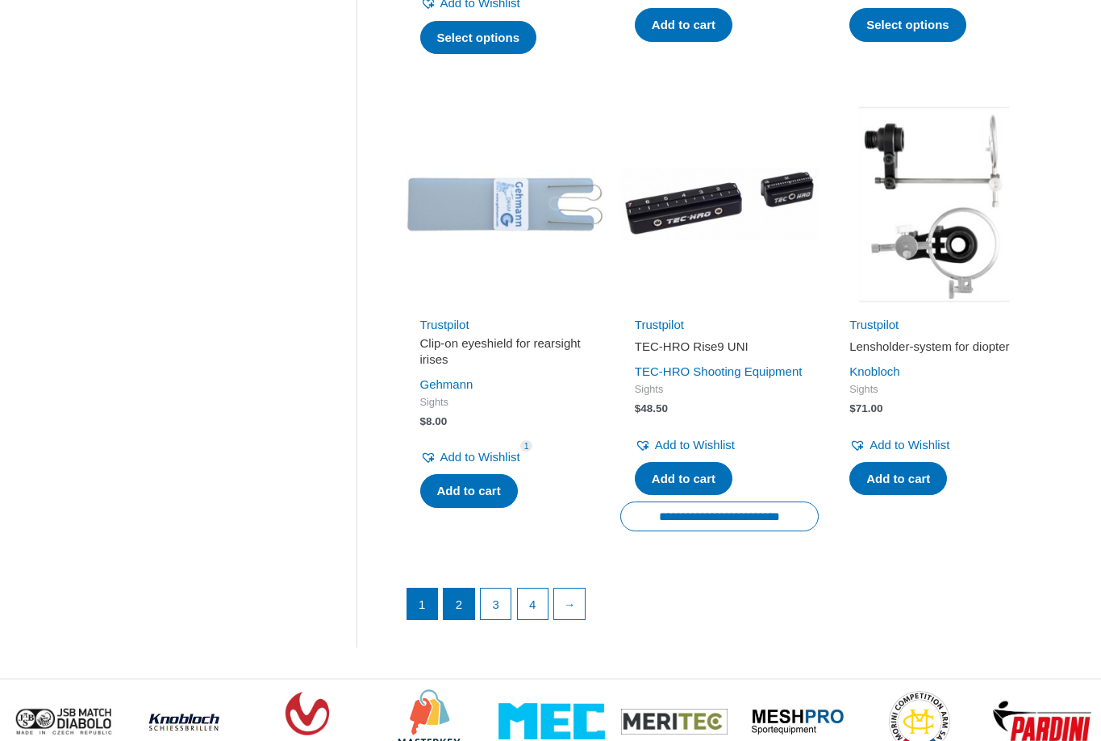
click at [461, 619] on link "2" at bounding box center [459, 604] width 31 height 31
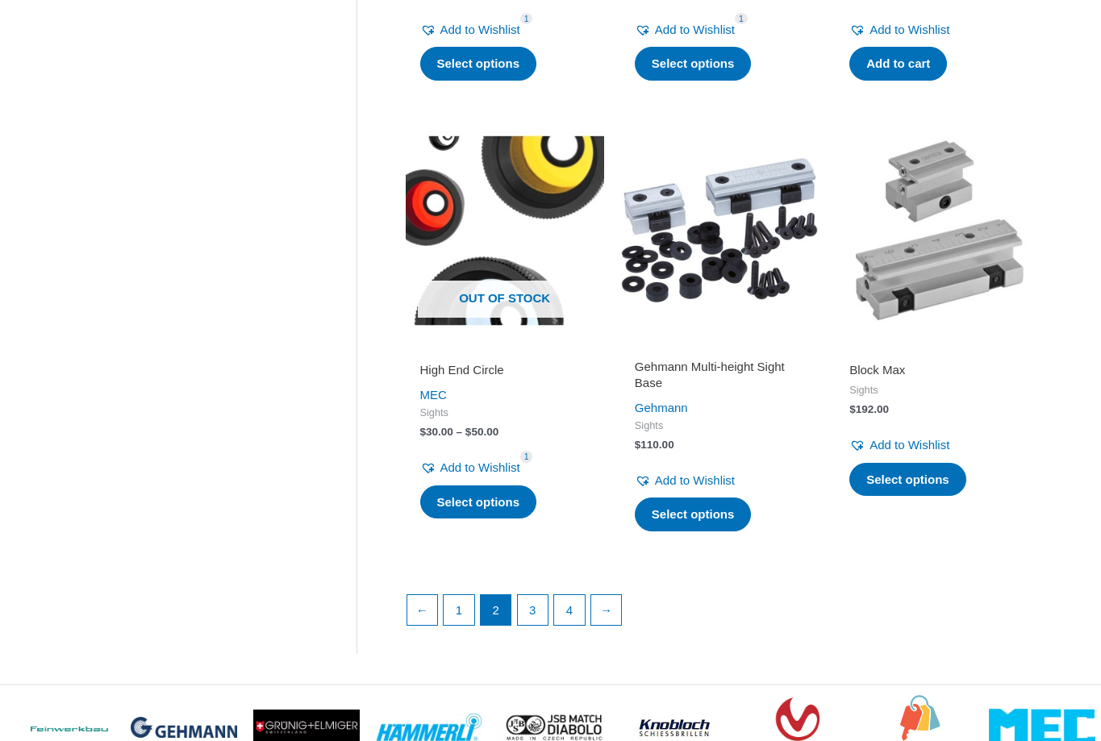
scroll to position [2047, 0]
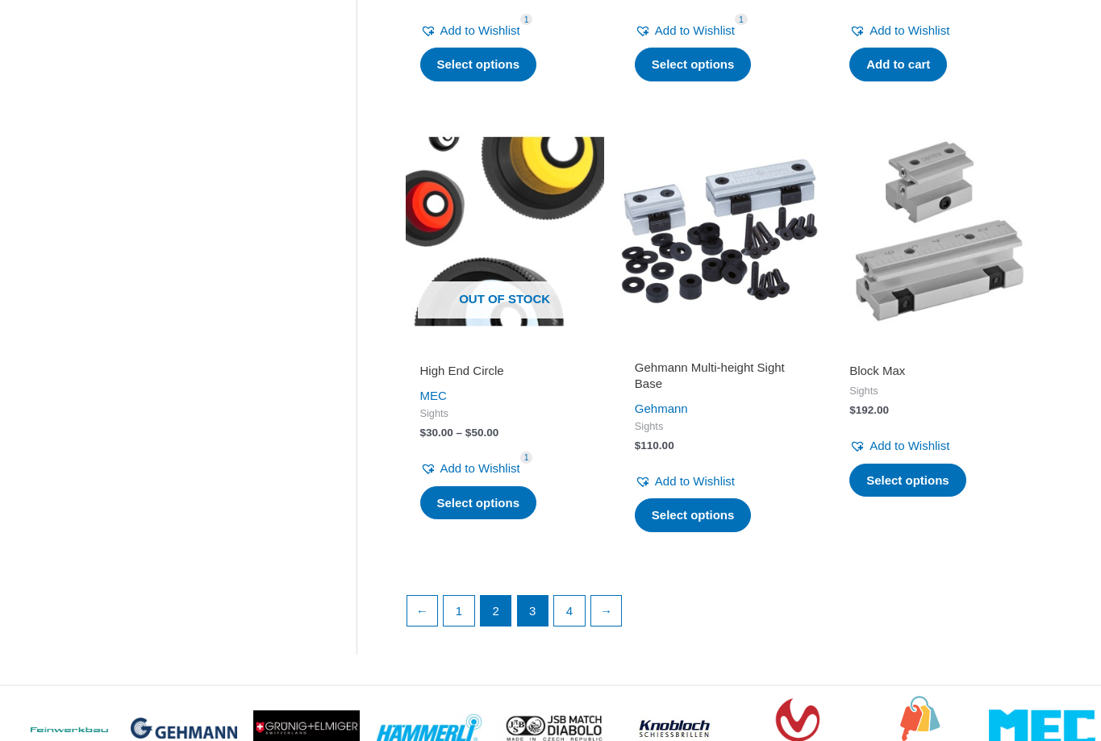
click at [538, 627] on link "3" at bounding box center [533, 611] width 31 height 31
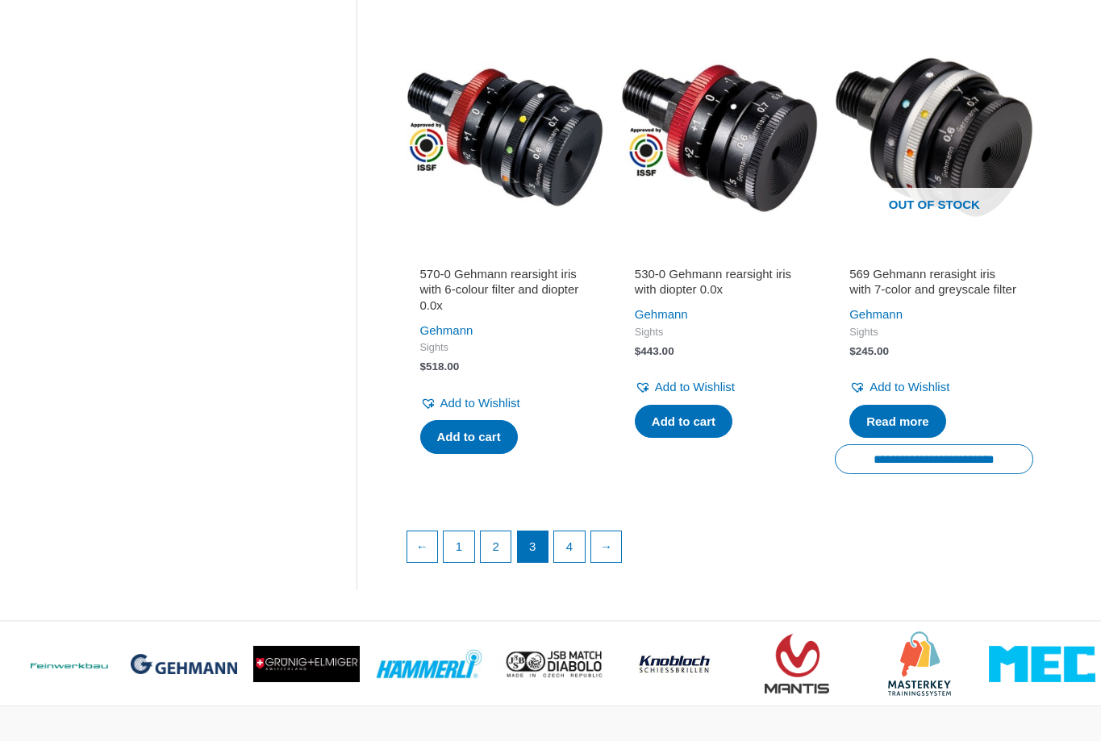
scroll to position [2127, 0]
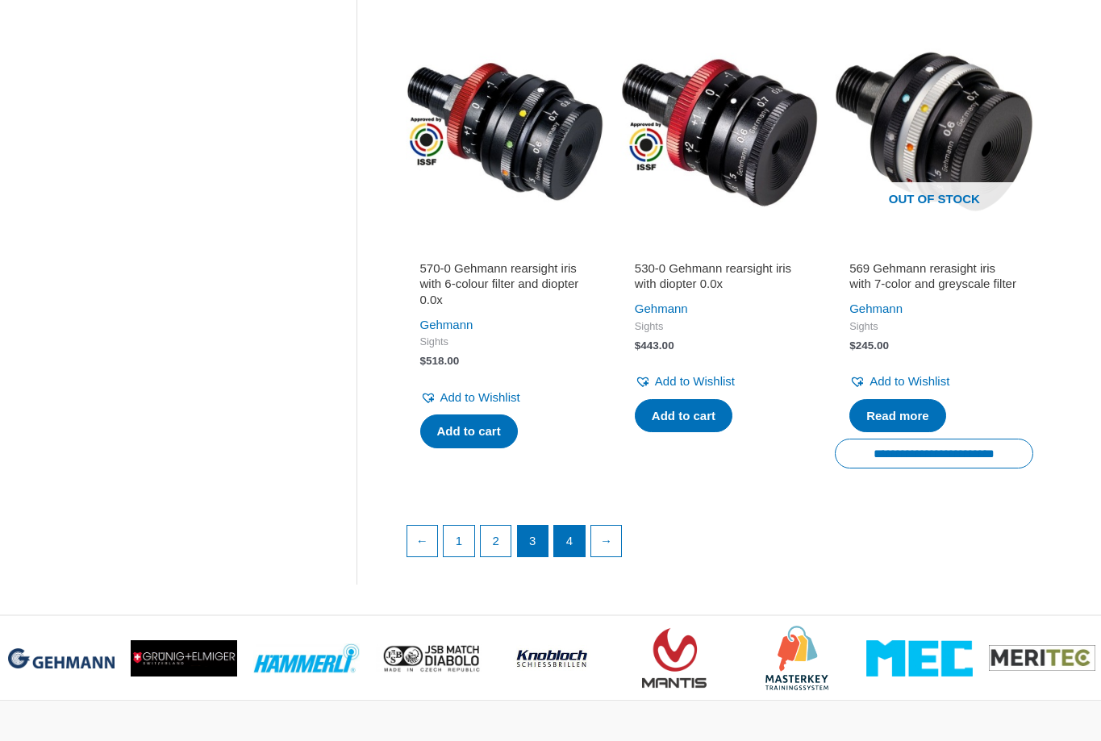
click at [572, 535] on link "4" at bounding box center [569, 541] width 31 height 31
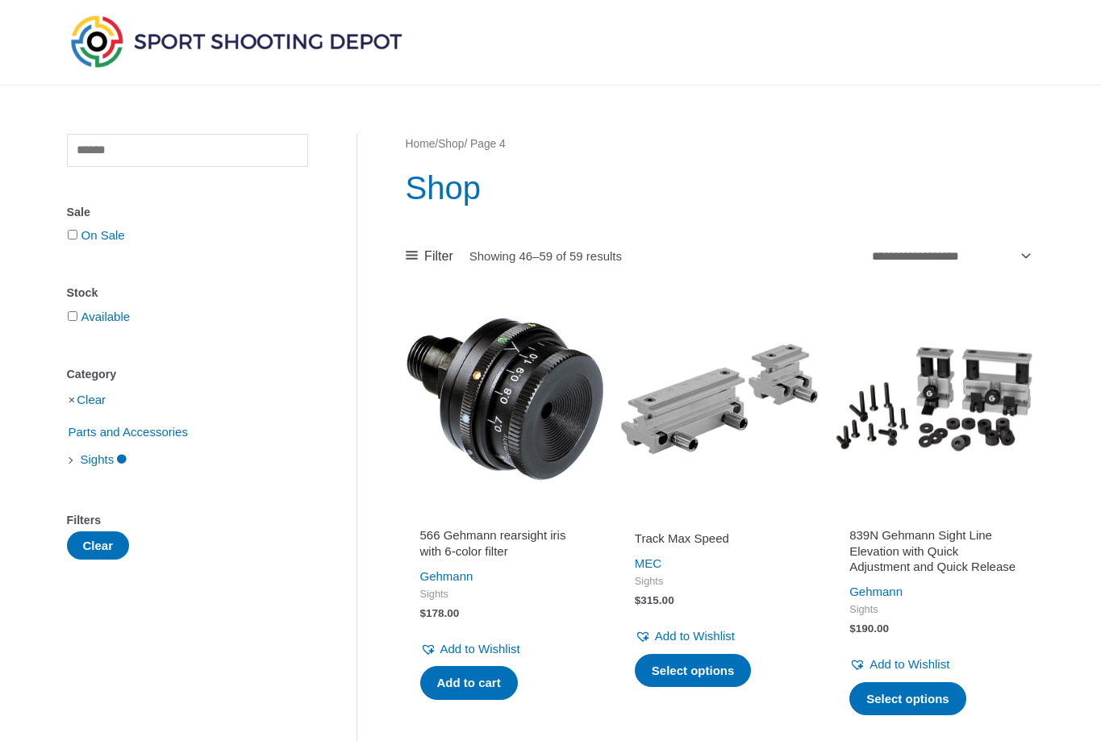
scroll to position [35, 0]
